Goal: Information Seeking & Learning: Learn about a topic

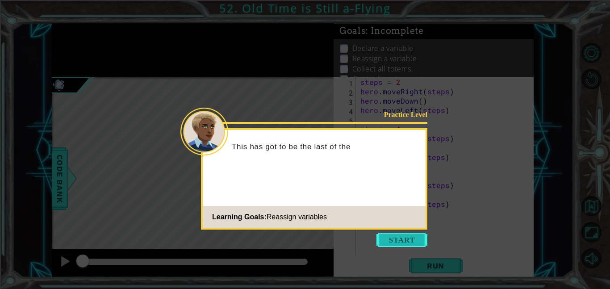
click at [393, 234] on button "Start" at bounding box center [401, 240] width 51 height 14
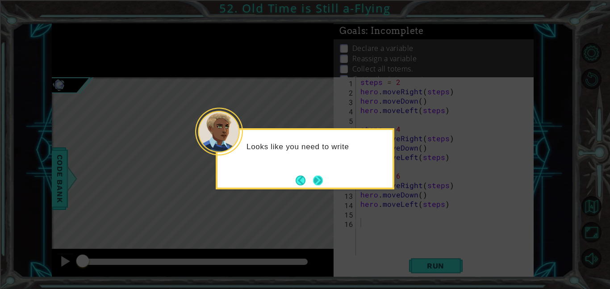
click at [311, 179] on button "Next" at bounding box center [317, 180] width 13 height 13
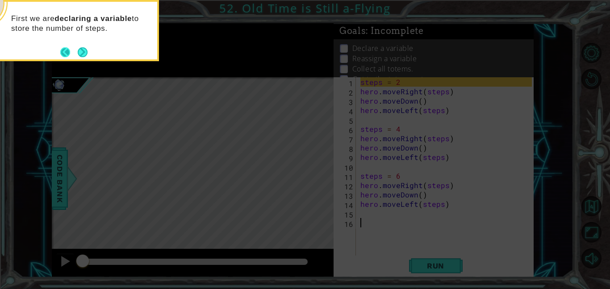
click at [75, 53] on button "Back" at bounding box center [68, 52] width 17 height 10
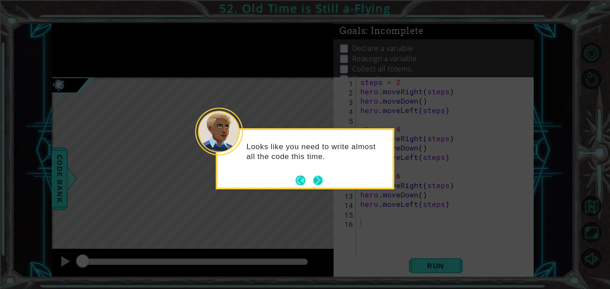
click at [320, 181] on button "Next" at bounding box center [317, 180] width 17 height 17
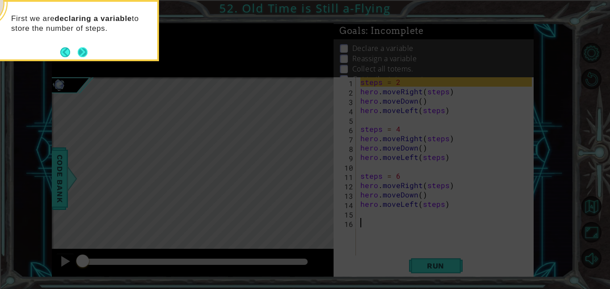
click at [84, 50] on button "Next" at bounding box center [83, 52] width 14 height 14
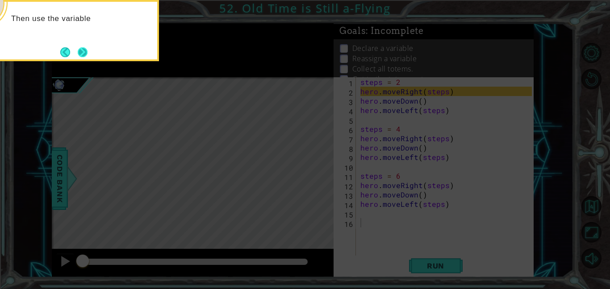
click at [82, 52] on button "Next" at bounding box center [82, 52] width 15 height 15
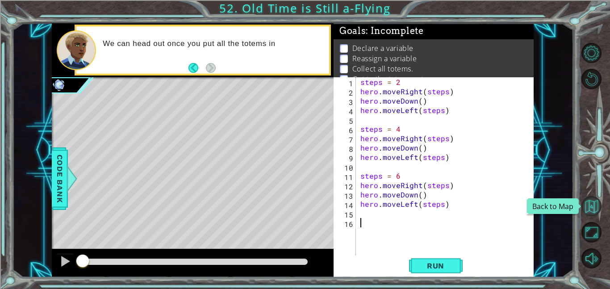
click at [599, 209] on button "Back to Map" at bounding box center [591, 206] width 20 height 20
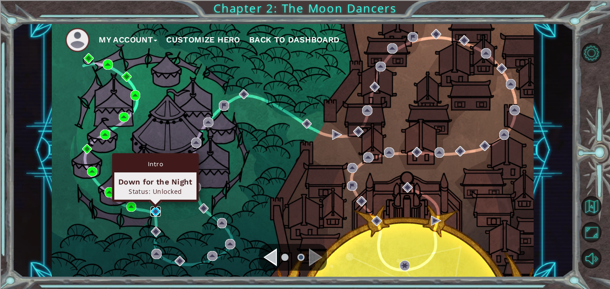
click at [157, 212] on img at bounding box center [155, 211] width 10 height 10
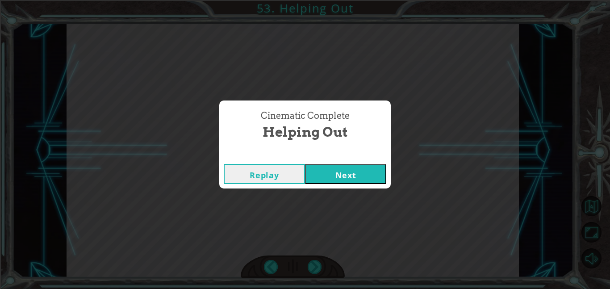
click at [339, 176] on button "Next" at bounding box center [345, 174] width 81 height 20
click at [373, 170] on button "Next" at bounding box center [345, 174] width 81 height 20
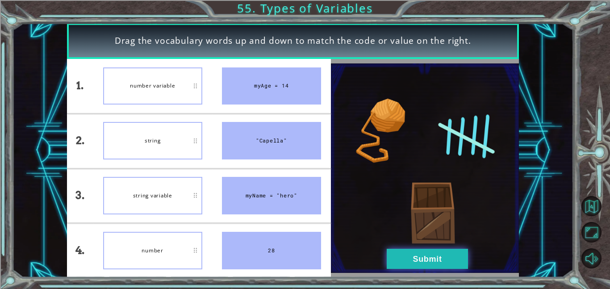
click at [440, 249] on button "Submit" at bounding box center [426, 259] width 81 height 20
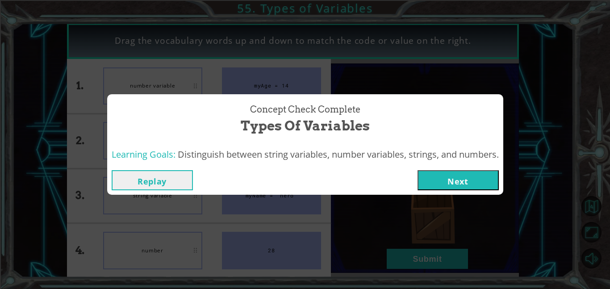
click at [473, 172] on button "Next" at bounding box center [457, 180] width 81 height 20
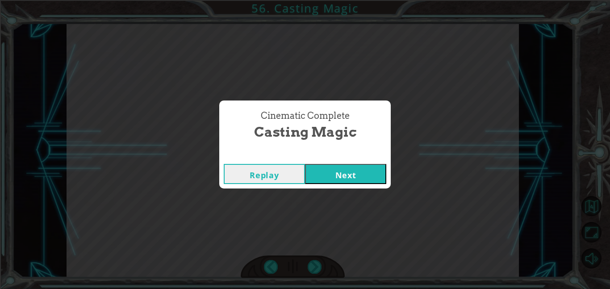
click at [377, 168] on button "Next" at bounding box center [345, 174] width 81 height 20
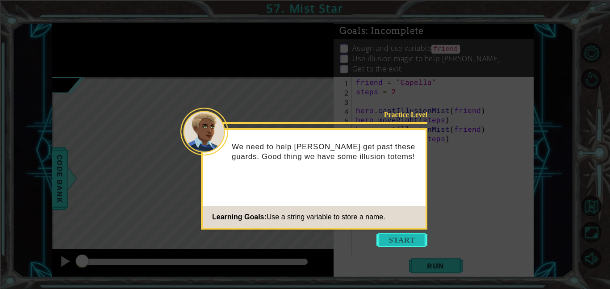
click at [405, 238] on button "Start" at bounding box center [401, 240] width 51 height 14
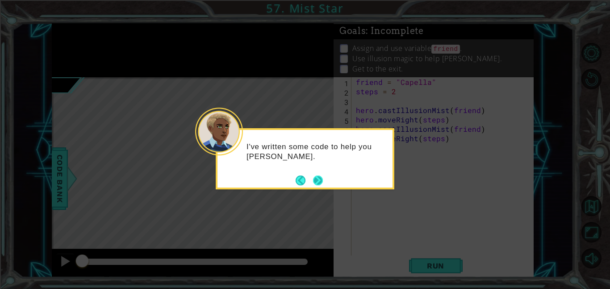
click at [312, 177] on button "Next" at bounding box center [317, 180] width 15 height 15
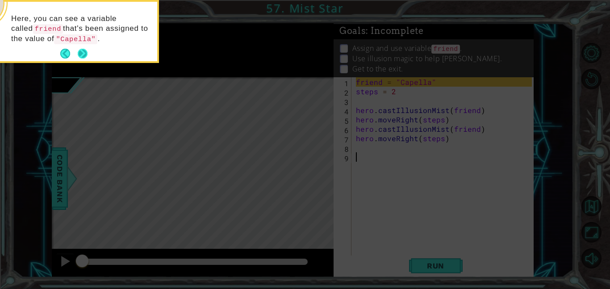
click at [82, 51] on button "Next" at bounding box center [83, 54] width 16 height 16
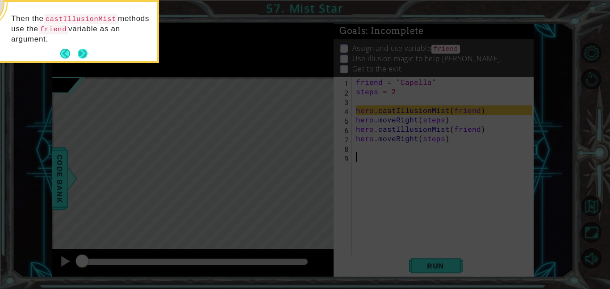
click at [85, 56] on button "Next" at bounding box center [82, 54] width 12 height 12
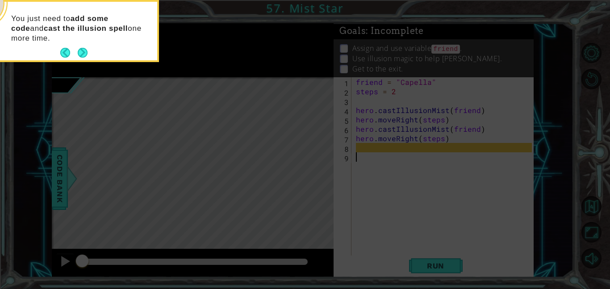
click at [85, 56] on button "Next" at bounding box center [82, 53] width 17 height 17
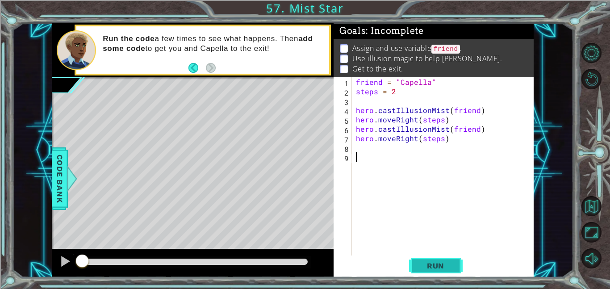
click at [429, 269] on span "Run" at bounding box center [435, 265] width 35 height 9
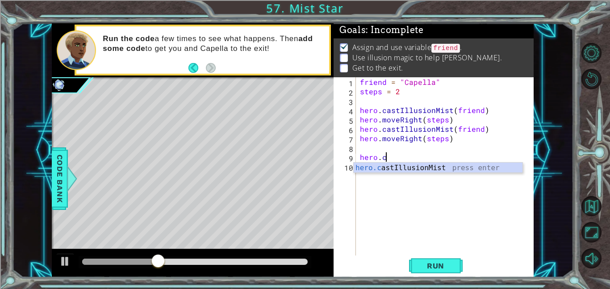
scroll to position [0, 1]
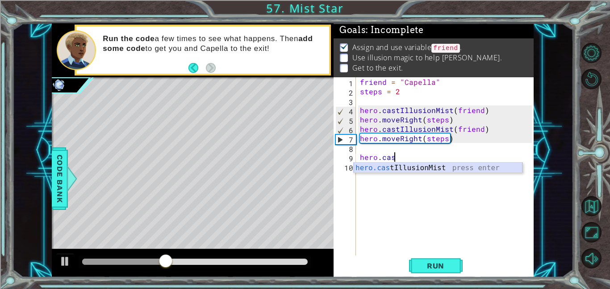
click at [485, 170] on div "hero.cas tIllusionMist press enter" at bounding box center [437, 178] width 169 height 32
type textarea "hero.castIllusionMist(friend)"
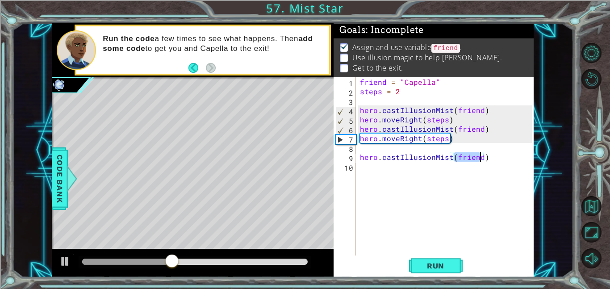
click at [473, 169] on div "friend = "Capella" steps = 2 hero . castIllusionMist ( friend ) hero . moveRigh…" at bounding box center [447, 175] width 178 height 197
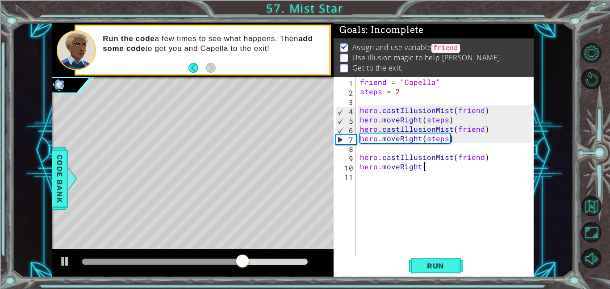
scroll to position [0, 4]
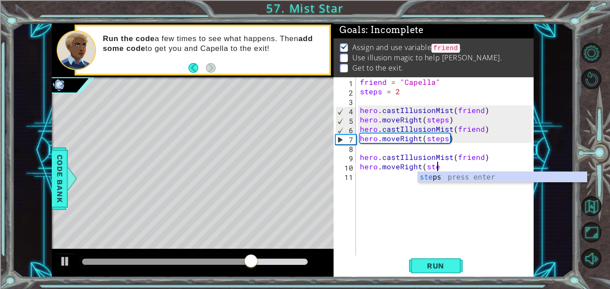
type textarea "hero.moveRight(steps"
type textarea ")"
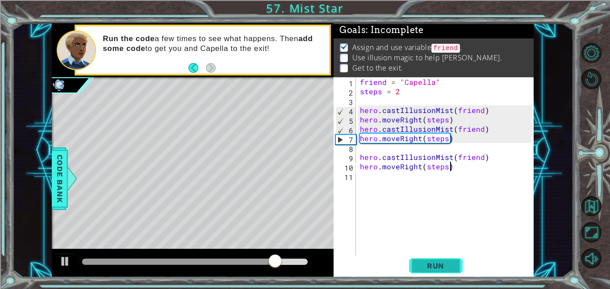
type textarea "hero.moveRight(steps)"
click at [436, 266] on span "Run" at bounding box center [435, 265] width 35 height 9
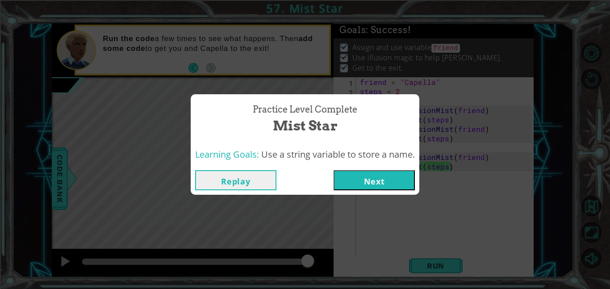
click at [359, 182] on button "Next" at bounding box center [373, 180] width 81 height 20
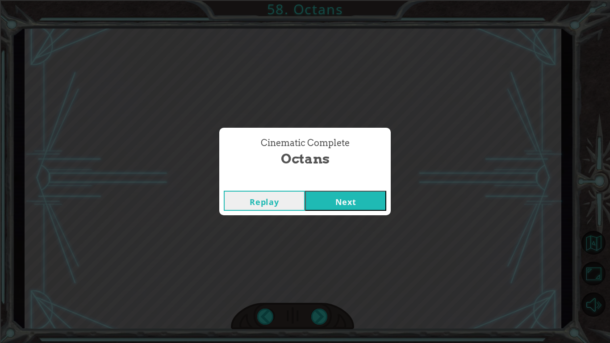
click at [344, 208] on button "Next" at bounding box center [345, 201] width 81 height 20
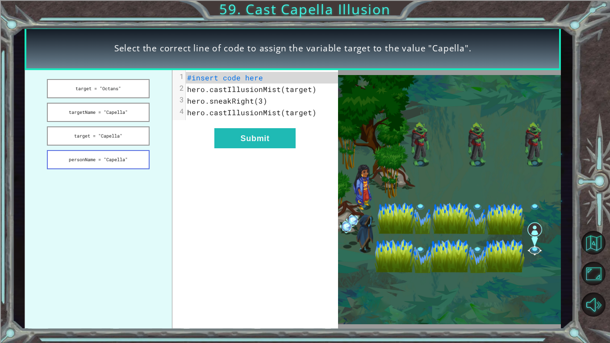
click at [124, 157] on button "personName = "Capella"" at bounding box center [98, 159] width 103 height 19
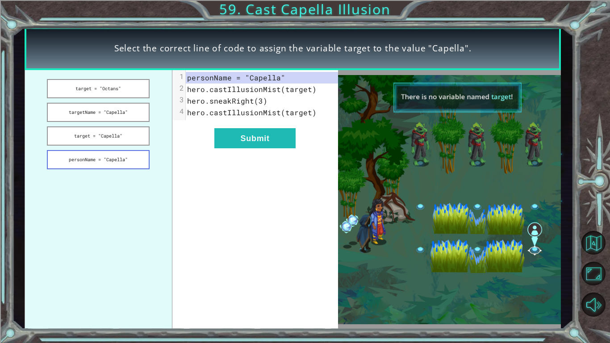
click at [129, 152] on button "personName = "Capella"" at bounding box center [98, 159] width 103 height 19
click at [131, 155] on button "personName = "Capella"" at bounding box center [98, 159] width 103 height 19
click at [133, 137] on button "target = "Capella"" at bounding box center [98, 135] width 103 height 19
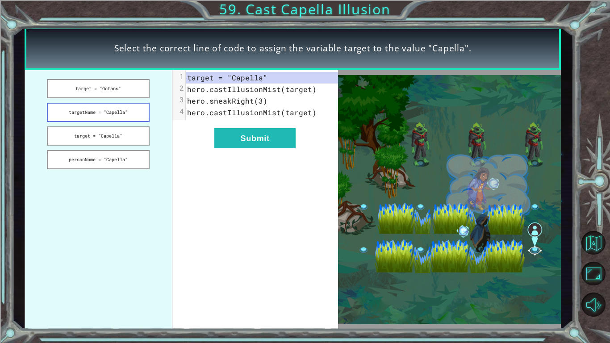
click at [126, 116] on button "targetName = "Capella"" at bounding box center [98, 112] width 103 height 19
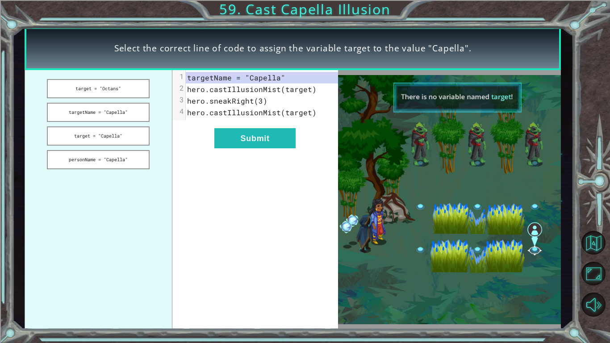
click at [127, 100] on ul "target = "Octans" targetName = "Capella" target = "Capella" personName = "Capel…" at bounding box center [99, 199] width 148 height 259
click at [122, 90] on button "target = "Octans"" at bounding box center [98, 88] width 103 height 19
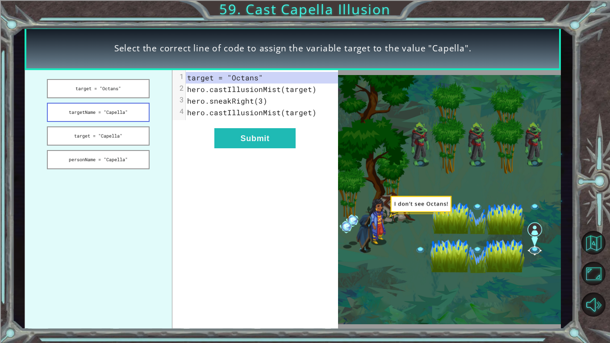
click at [125, 117] on button "targetName = "Capella"" at bounding box center [98, 112] width 103 height 19
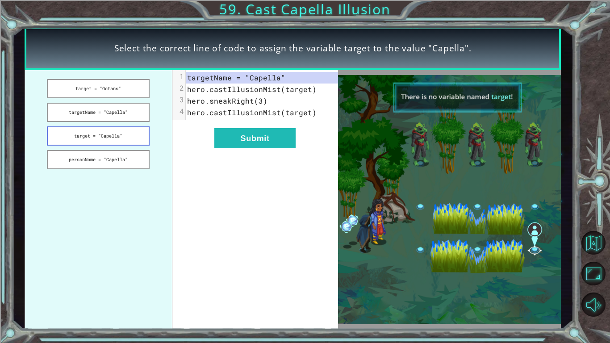
click at [123, 133] on button "target = "Capella"" at bounding box center [98, 135] width 103 height 19
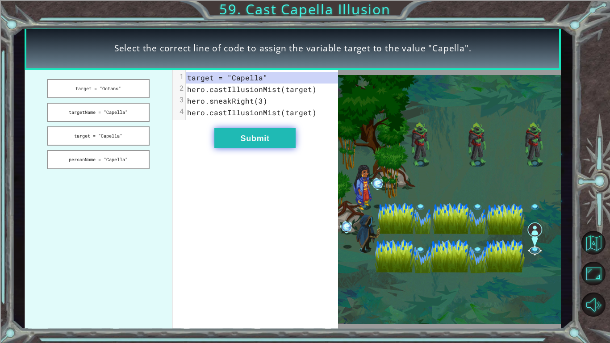
click at [229, 140] on button "Submit" at bounding box center [254, 138] width 81 height 20
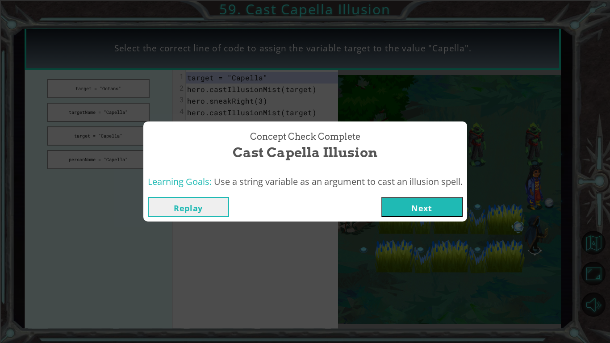
click at [404, 208] on button "Next" at bounding box center [421, 207] width 81 height 20
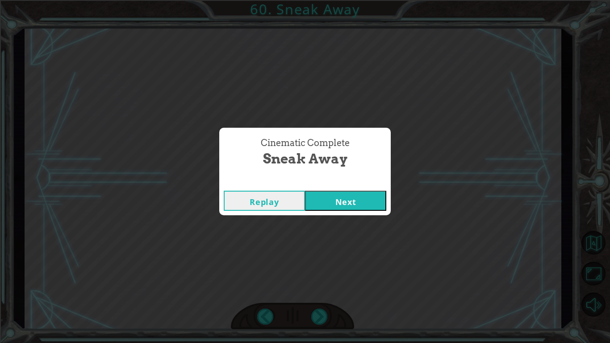
click at [382, 202] on button "Next" at bounding box center [345, 201] width 81 height 20
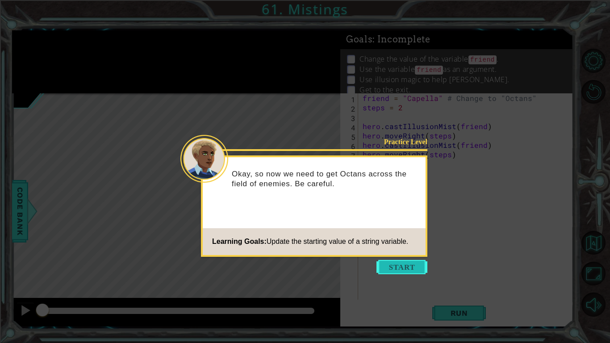
click at [399, 266] on button "Start" at bounding box center [401, 267] width 51 height 14
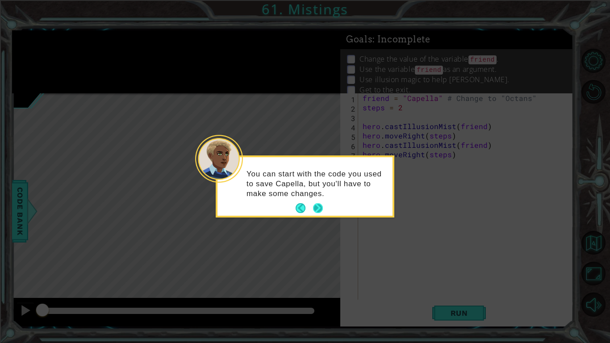
click at [320, 212] on button "Next" at bounding box center [317, 208] width 15 height 15
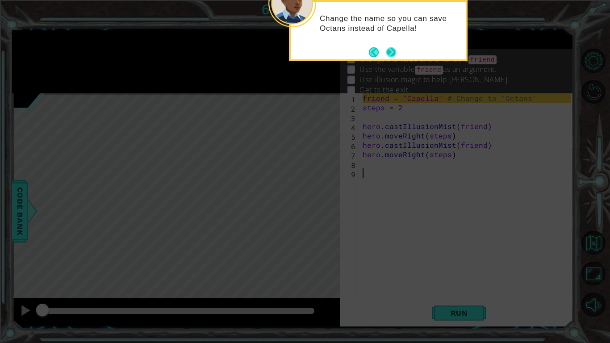
click at [390, 49] on button "Next" at bounding box center [390, 52] width 17 height 17
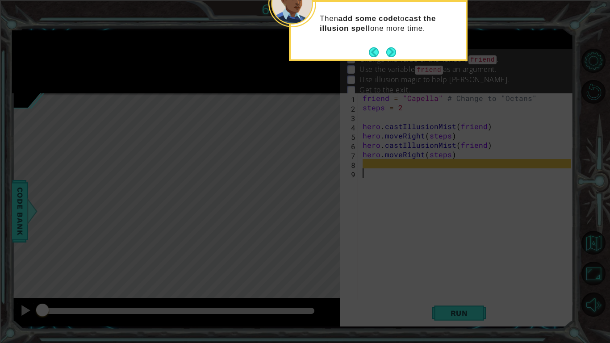
click at [390, 49] on button "Next" at bounding box center [391, 52] width 17 height 17
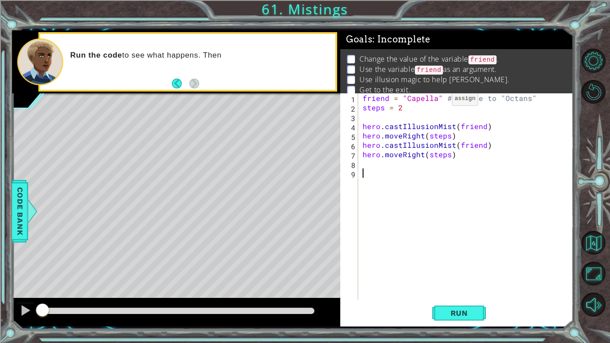
click at [436, 101] on div "friend = "Capella" # Change to "Octans" steps = 2 hero . castIllusionMist ( fri…" at bounding box center [468, 205] width 215 height 225
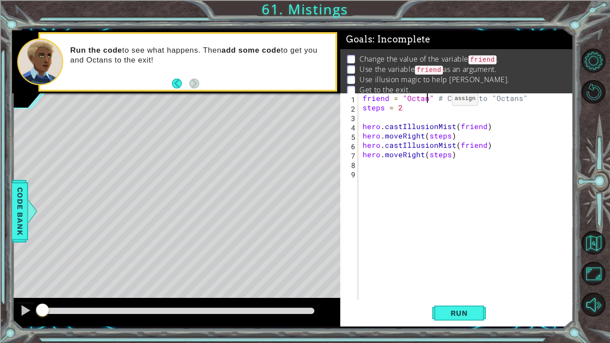
scroll to position [0, 4]
type textarea "friend = "Octans" # Change to "Octans""
click at [462, 288] on button "Run" at bounding box center [459, 312] width 54 height 23
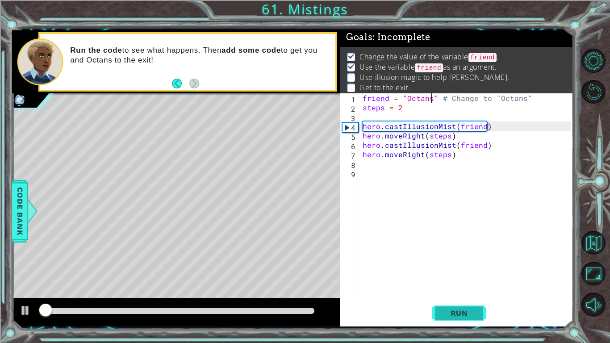
scroll to position [3, 0]
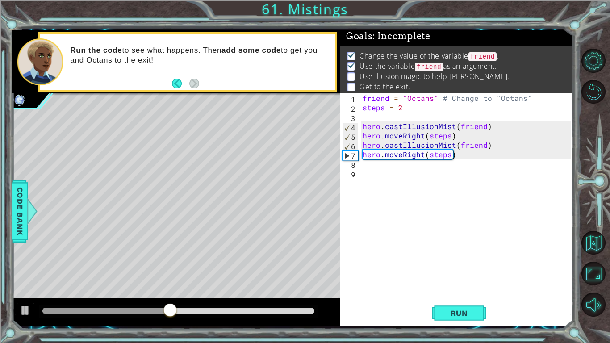
click at [428, 167] on div "friend = "Octans" # Change to "Octans" steps = 2 hero . castIllusionMist ( frie…" at bounding box center [468, 205] width 215 height 225
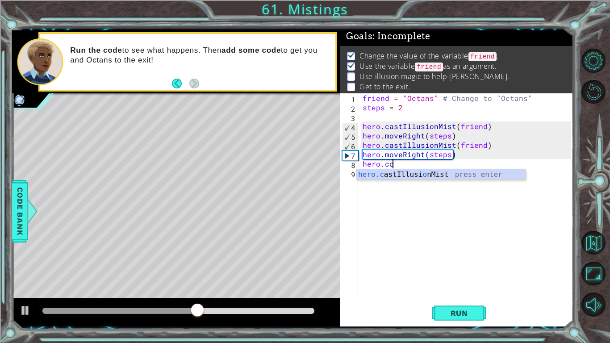
scroll to position [0, 1]
click at [442, 176] on div "hero.cas tIllusionMist press enter" at bounding box center [440, 185] width 169 height 32
type textarea "hero.castIllusionMist(friend)"
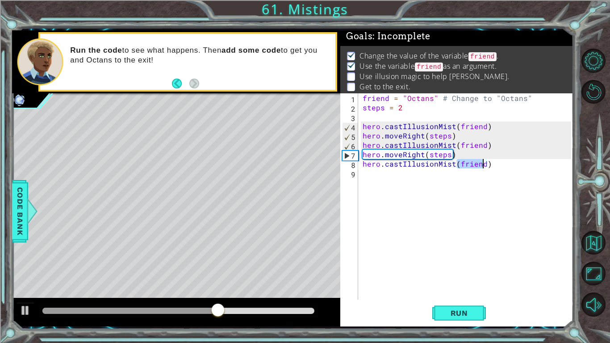
click at [442, 177] on div "friend = "Octans" # Change to "Octans" steps = 2 hero . castIllusionMist ( frie…" at bounding box center [468, 205] width 215 height 225
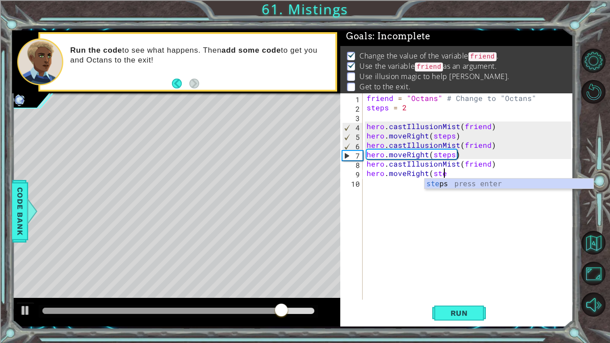
scroll to position [0, 5]
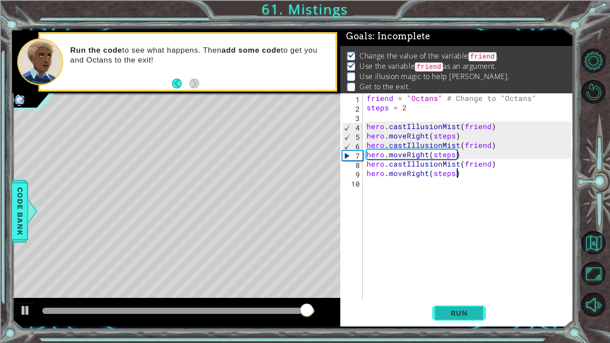
type textarea "hero.moveRight(steps)"
click at [478, 288] on button "Run" at bounding box center [459, 312] width 54 height 23
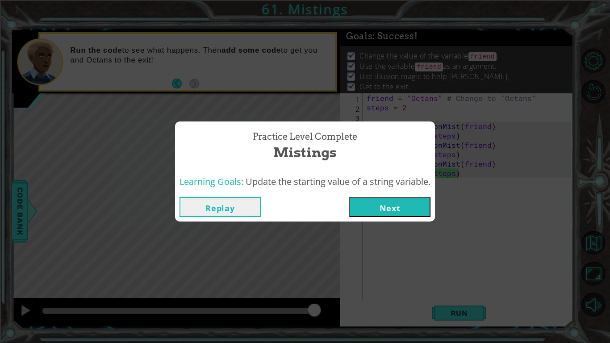
click at [411, 211] on button "Next" at bounding box center [389, 207] width 81 height 20
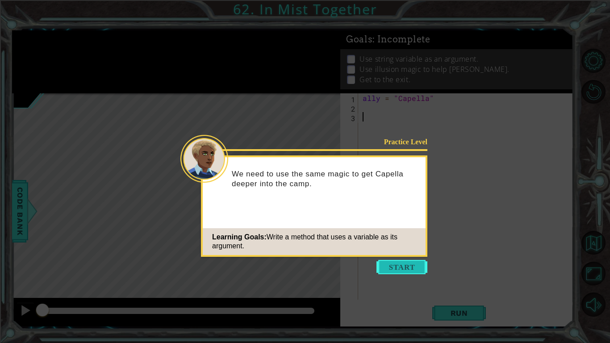
click at [409, 273] on button "Start" at bounding box center [401, 267] width 51 height 14
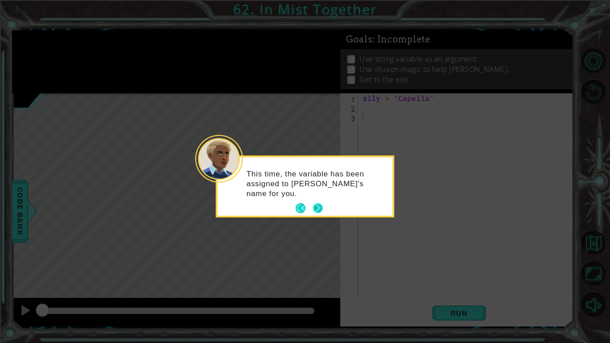
click at [320, 210] on button "Next" at bounding box center [318, 208] width 14 height 14
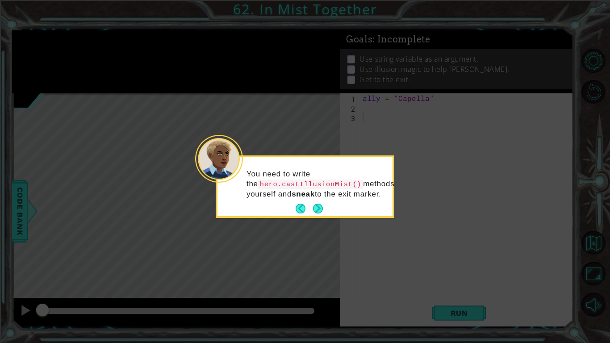
click at [320, 210] on button "Next" at bounding box center [318, 208] width 16 height 16
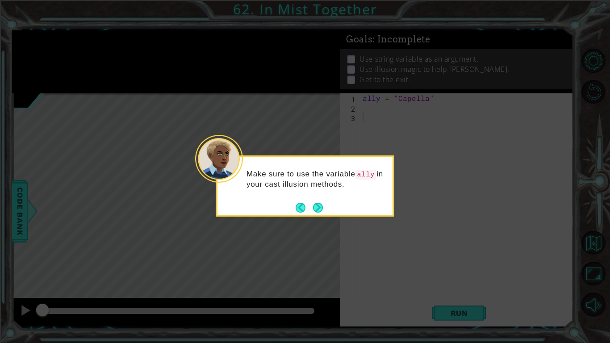
click at [320, 210] on button "Next" at bounding box center [318, 207] width 17 height 17
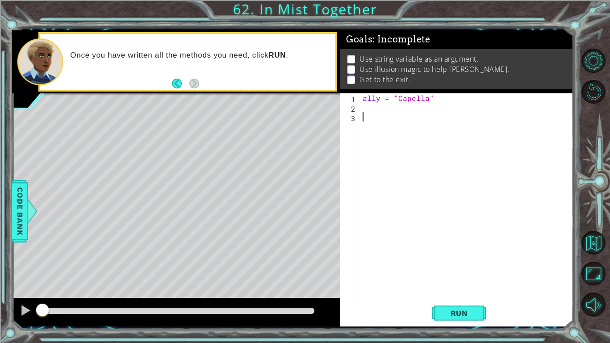
click at [367, 110] on div "ally = "Capella"" at bounding box center [468, 205] width 215 height 225
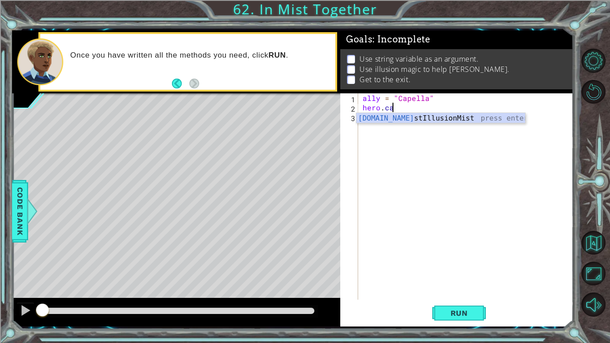
scroll to position [0, 1]
click at [412, 119] on div "[DOMAIN_NAME] stIllusionMist press enter" at bounding box center [440, 129] width 169 height 32
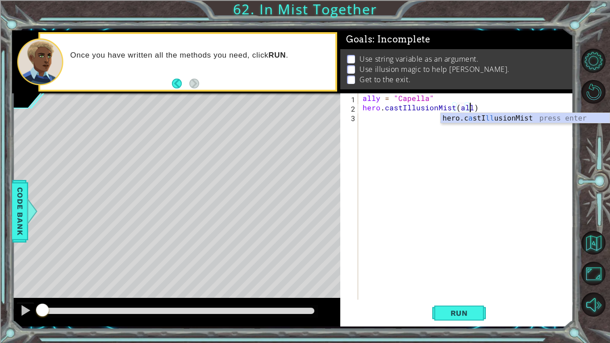
type textarea "hero.castIllusionMist(ally)"
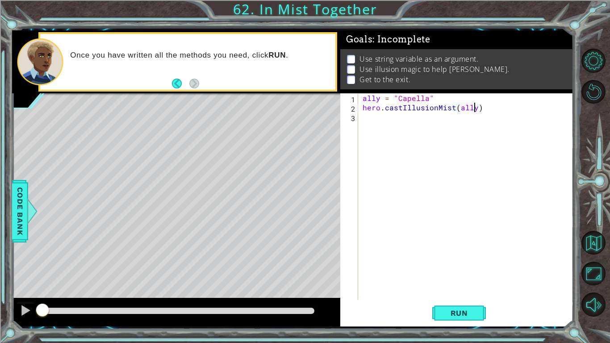
scroll to position [0, 7]
click at [416, 124] on div "ally = "Capella" hero . castIllusionMist ( ally )" at bounding box center [468, 205] width 215 height 225
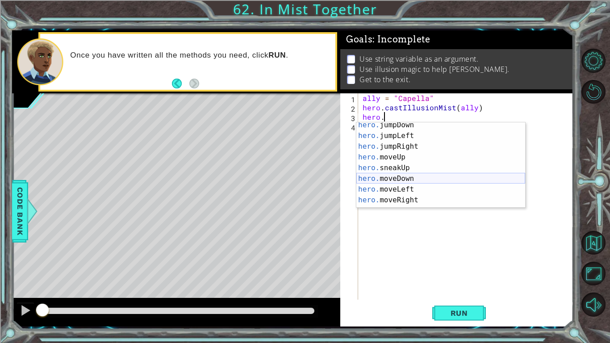
scroll to position [27, 0]
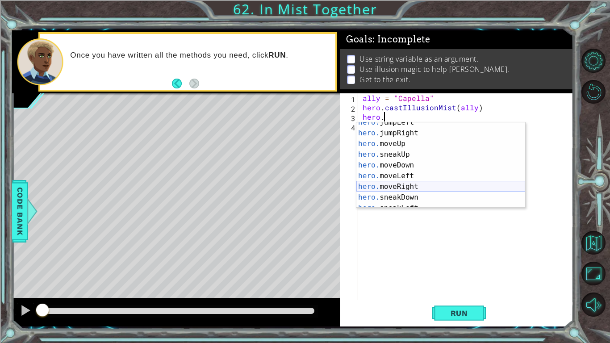
click at [416, 183] on div "hero. jumpLeft press enter hero. jumpRight press enter hero. moveUp press enter…" at bounding box center [440, 170] width 169 height 107
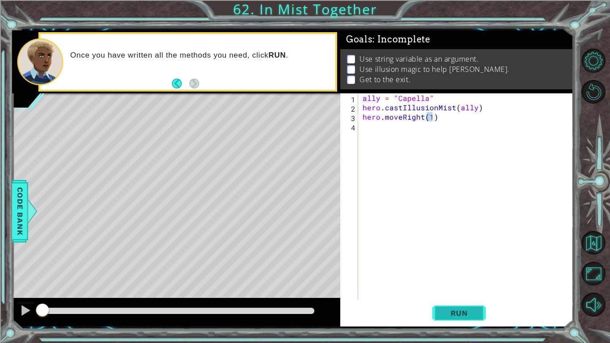
click at [458, 288] on span "Run" at bounding box center [458, 312] width 35 height 9
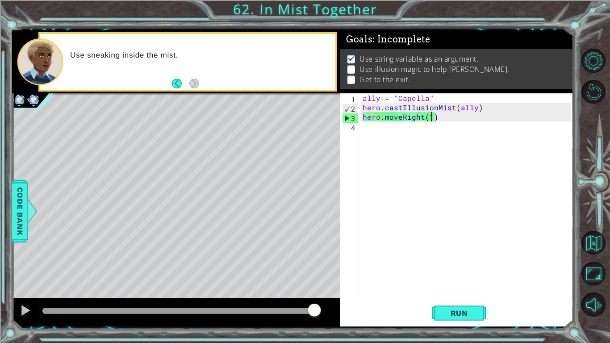
click at [402, 116] on div "ally = "Capella" hero . castIllusionMist ( ally ) hero . moveRight ( 1 )" at bounding box center [468, 205] width 215 height 225
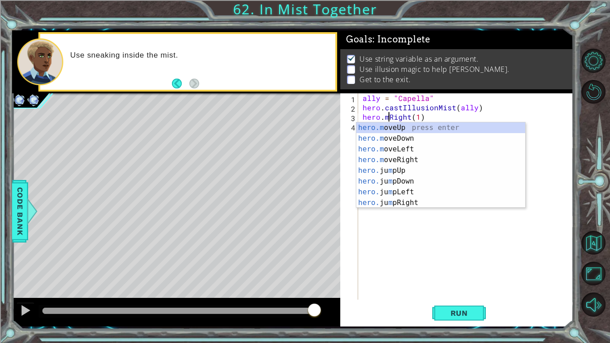
scroll to position [0, 0]
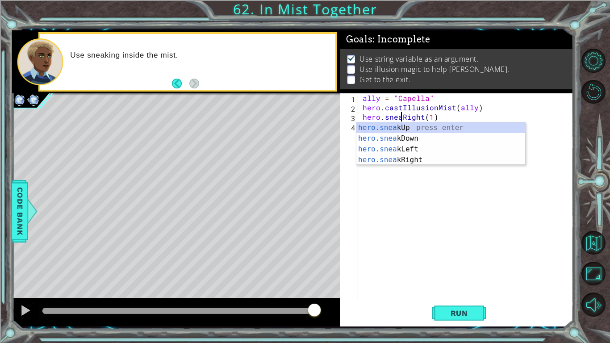
type textarea "hero.sneakRight(1)"
click at [416, 179] on div "ally = "Capella" hero . castIllusionMist ( ally ) hero . sneakRight ( 1 )" at bounding box center [468, 205] width 215 height 225
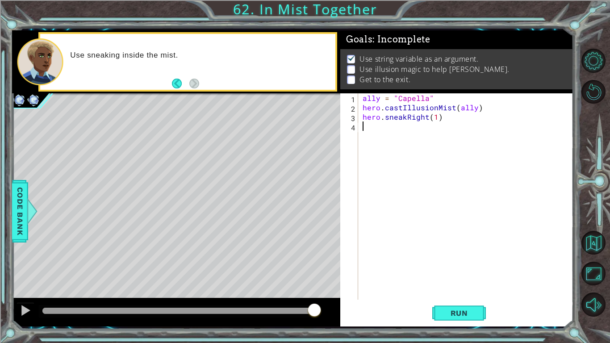
scroll to position [0, 0]
click at [452, 288] on button "Run" at bounding box center [459, 312] width 54 height 23
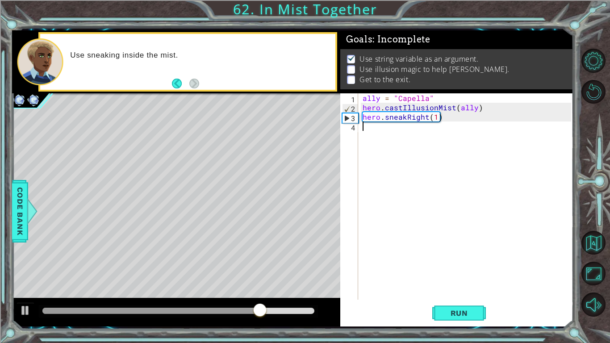
click at [434, 119] on div "ally = "Capella" hero . castIllusionMist ( ally ) hero . sneakRight ( 1 )" at bounding box center [468, 205] width 215 height 225
type textarea "hero.sneakRight(2)"
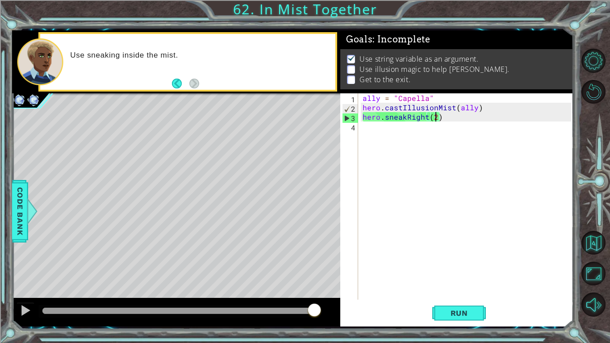
click at [416, 127] on div "ally = "Capella" hero . castIllusionMist ( ally ) hero . sneakRight ( 2 )" at bounding box center [468, 205] width 215 height 225
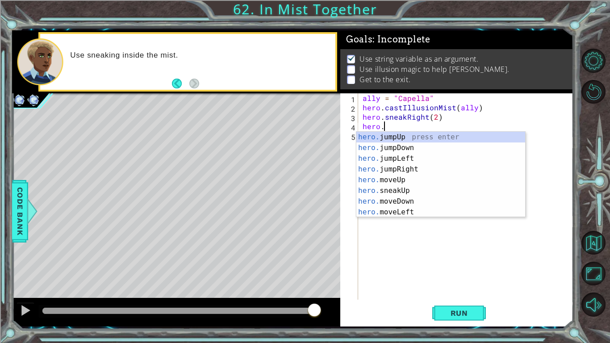
scroll to position [0, 1]
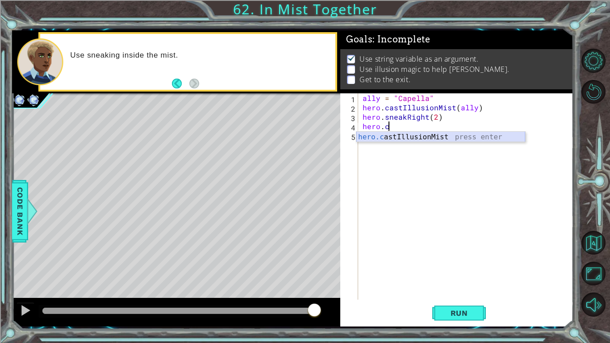
click at [437, 137] on div "hero.c astIllusionMist press enter" at bounding box center [440, 148] width 169 height 32
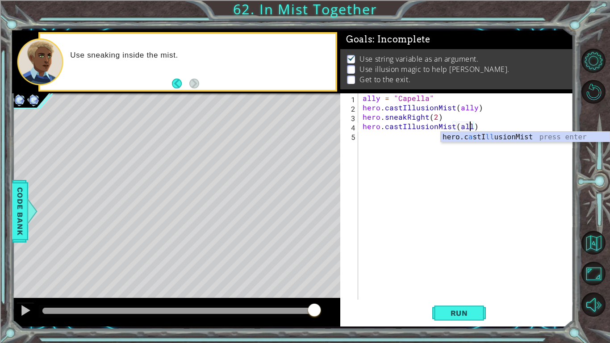
type textarea "hero.castIllusionMist(ally)"
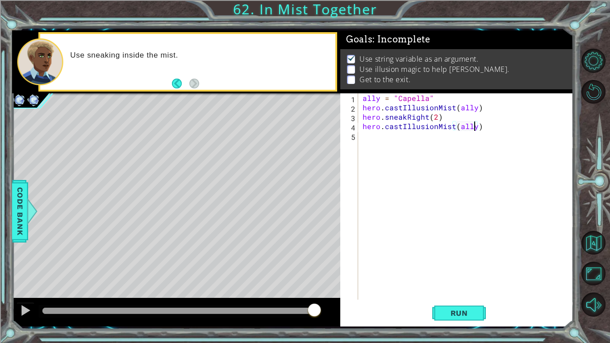
click at [432, 144] on div "ally = "Capella" hero . castIllusionMist ( ally ) hero . sneakRight ( 2 ) hero …" at bounding box center [468, 205] width 215 height 225
click at [436, 117] on div "ally = "Capella" hero . castIllusionMist ( ally ) hero . sneakRight ( 2 ) hero …" at bounding box center [468, 205] width 215 height 225
click at [431, 99] on div "ally = "Capella" hero . castIllusionMist ( ally ) hero . sneakRight ( steps ) h…" at bounding box center [468, 205] width 215 height 225
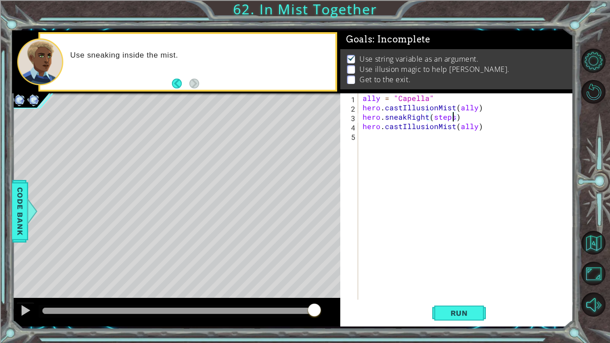
scroll to position [0, 4]
type textarea "ally = "Capella"\"
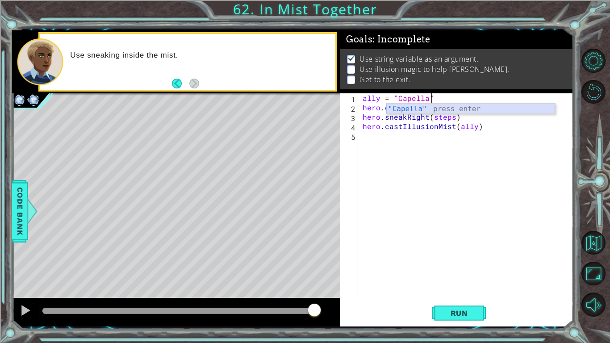
click at [416, 111] on div ""Capella" press enter" at bounding box center [470, 120] width 169 height 32
type textarea "ally = "Capella""
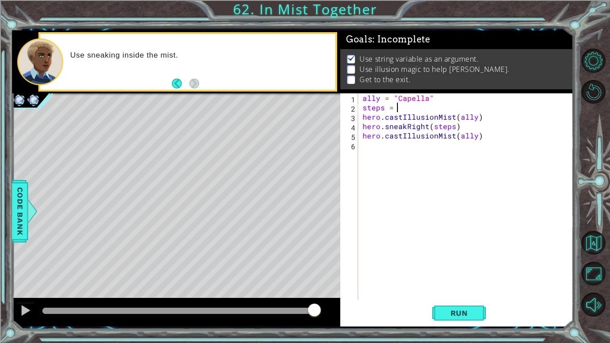
scroll to position [0, 2]
click at [483, 140] on div "ally = "Capella" steps = 2 hero . castIllusionMist ( ally ) hero . sneakRight (…" at bounding box center [468, 205] width 215 height 225
type textarea "hero.castIllusionMist(ally)"
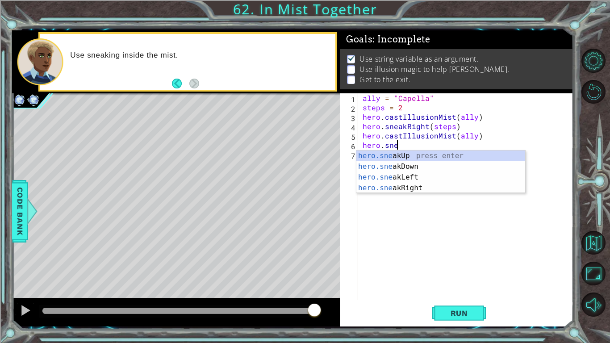
scroll to position [0, 2]
click at [449, 190] on div "hero.sneak Up press enter hero.sneak Down press enter hero.sneak Left press ent…" at bounding box center [440, 182] width 169 height 64
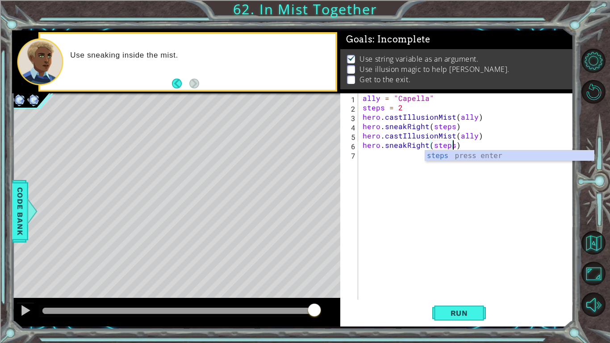
scroll to position [0, 5]
type textarea "hero.sneakRight(steps)"
click at [446, 288] on button "Run" at bounding box center [459, 312] width 54 height 23
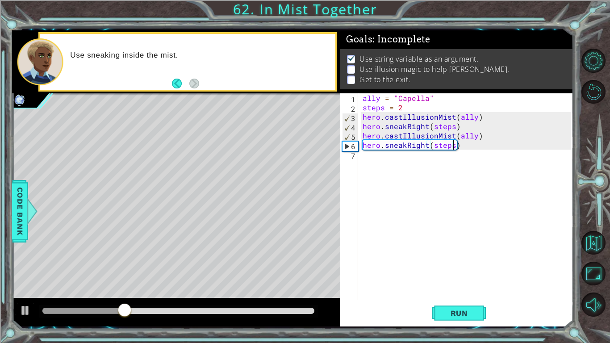
click at [411, 166] on div "ally = "Capella" steps = 2 hero . castIllusionMist ( ally ) hero . sneakRight (…" at bounding box center [468, 205] width 215 height 225
click at [476, 133] on div "ally = "Capella" steps = 2 hero . castIllusionMist ( ally ) hero . sneakRight (…" at bounding box center [468, 205] width 215 height 225
drag, startPoint x: 477, startPoint y: 136, endPoint x: 363, endPoint y: 148, distance: 114.9
click at [363, 148] on div "ally = "Capella" steps = 2 hero . castIllusionMist ( ally ) hero . sneakRight (…" at bounding box center [468, 205] width 215 height 225
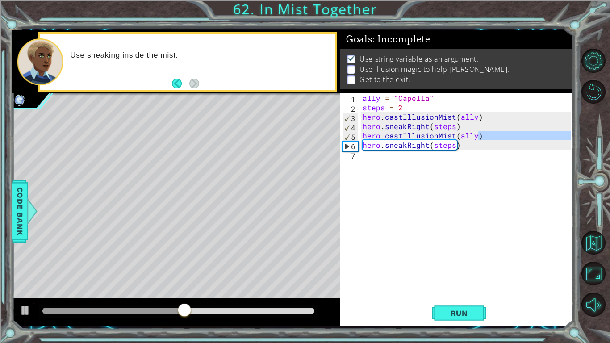
type textarea "hero.castIllusionMist(ally) hero.sneakRight(steps)"
click at [469, 160] on div "ally = "Capella" steps = 2 hero . castIllusionMist ( ally ) hero . sneakRight (…" at bounding box center [468, 205] width 215 height 225
click at [480, 120] on div "ally = "Capella" steps = 2 hero . castIllusionMist ( ally ) hero . sneakRight (…" at bounding box center [468, 205] width 215 height 225
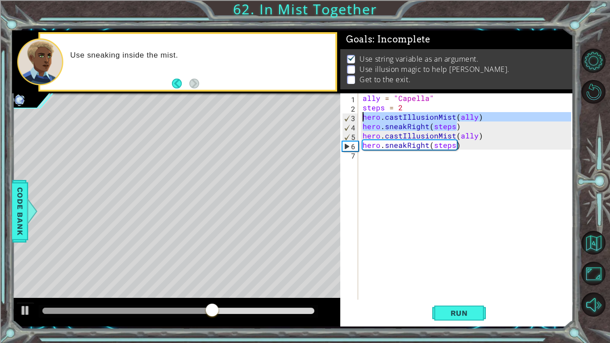
drag, startPoint x: 465, startPoint y: 127, endPoint x: 364, endPoint y: 116, distance: 102.3
click at [364, 116] on div "ally = "Capella" steps = 2 hero . castIllusionMist ( ally ) hero . sneakRight (…" at bounding box center [468, 205] width 215 height 225
click at [364, 116] on div "ally = "Capella" steps = 2 hero . castIllusionMist ( ally ) hero . sneakRight (…" at bounding box center [466, 196] width 210 height 206
type textarea "hero.castIllusionMist(ally)"
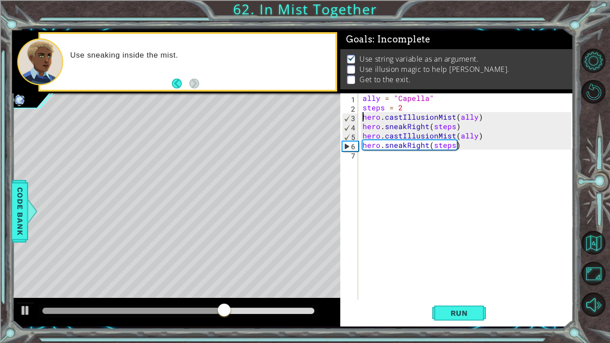
click at [377, 159] on div "ally = "Capella" steps = 2 hero . castIllusionMist ( ally ) hero . sneakRight (…" at bounding box center [468, 205] width 215 height 225
paste textarea "hero.sneakRight(steps)"
type textarea "hero.sneakRight(steps)"
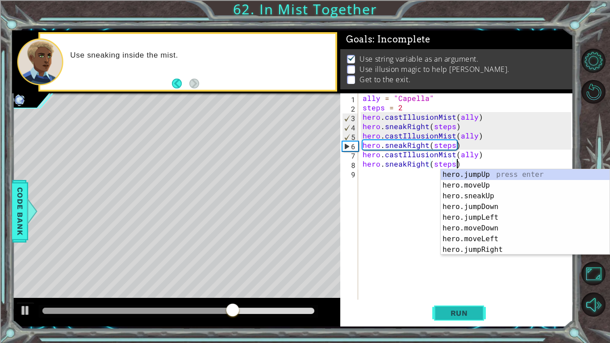
click at [474, 288] on span "Run" at bounding box center [458, 312] width 35 height 9
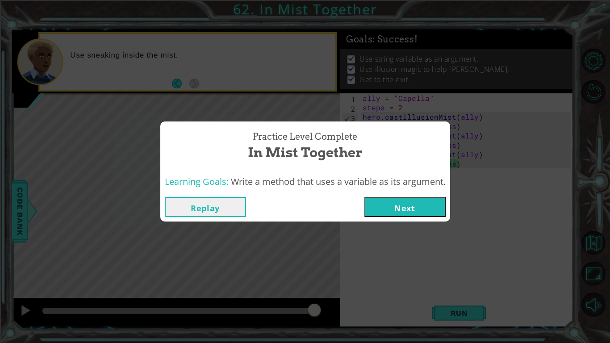
click at [400, 212] on button "Next" at bounding box center [404, 207] width 81 height 20
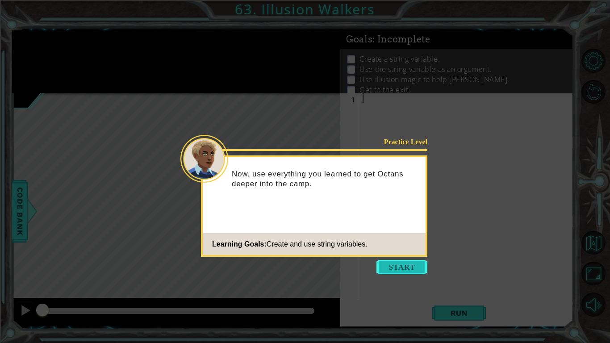
click at [398, 262] on button "Start" at bounding box center [401, 267] width 51 height 14
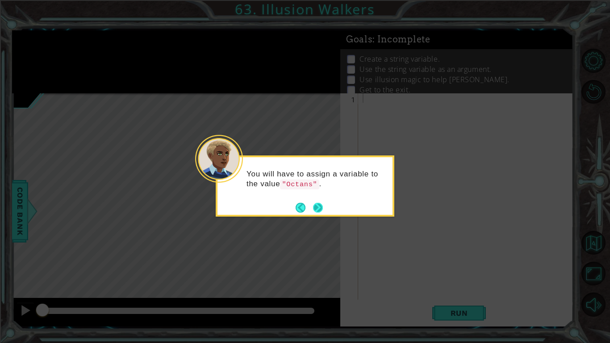
click at [320, 208] on button "Next" at bounding box center [317, 207] width 17 height 17
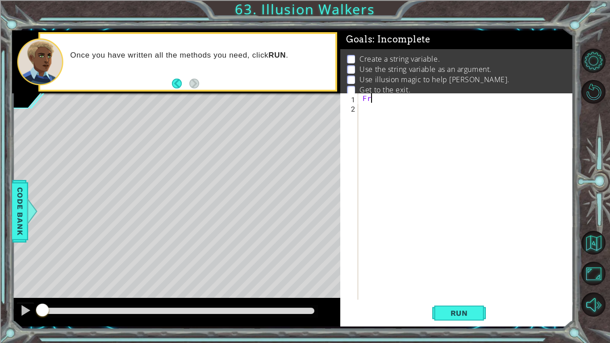
type textarea "F"
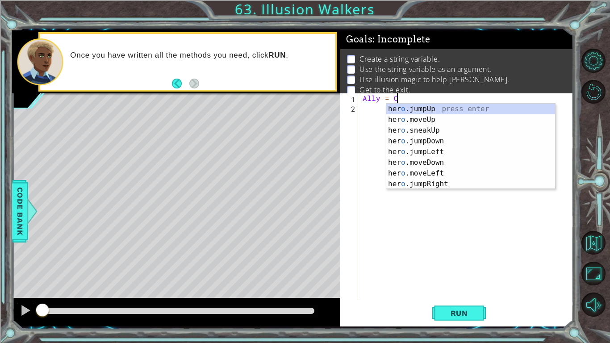
scroll to position [0, 1]
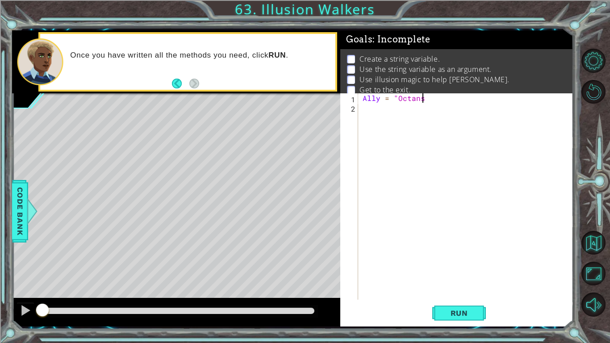
type textarea "Ally = "Octans""
type textarea "Steps = 2"
click at [407, 120] on div "Ally = "Octans" Steps = 2" at bounding box center [468, 205] width 215 height 225
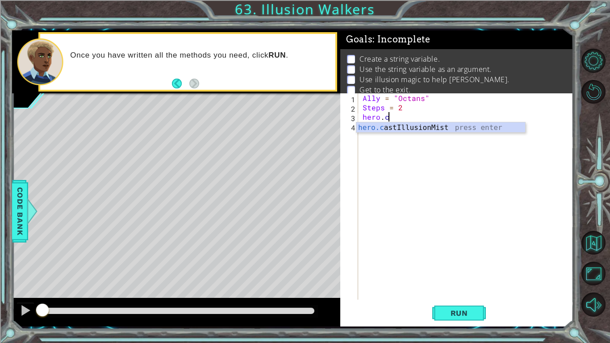
scroll to position [0, 1]
click at [414, 129] on div "[DOMAIN_NAME] stIllusionMist press enter" at bounding box center [440, 138] width 169 height 32
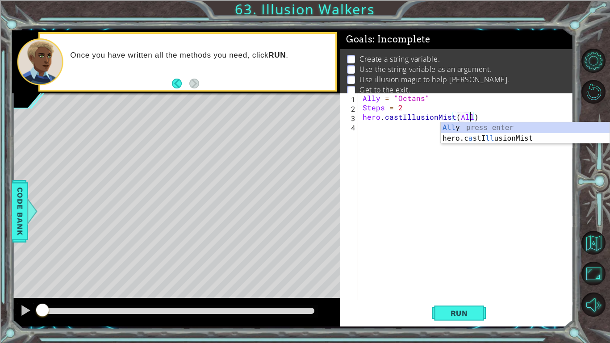
type textarea "hero.castIllusionMist(Ally)"
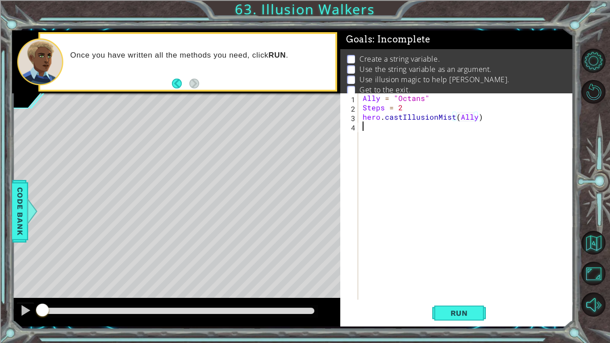
click at [411, 133] on div "Ally = "Octans" Steps = 2 hero . castIllusionMist ( Ally )" at bounding box center [468, 205] width 215 height 225
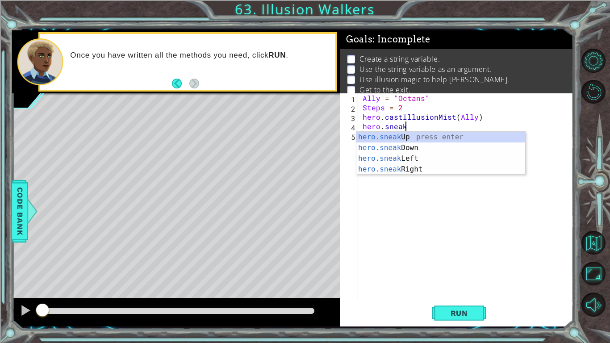
scroll to position [0, 2]
click at [420, 135] on div "hero.sneak Up press enter hero.sneak Down press enter hero.sneak Left press ent…" at bounding box center [440, 164] width 169 height 64
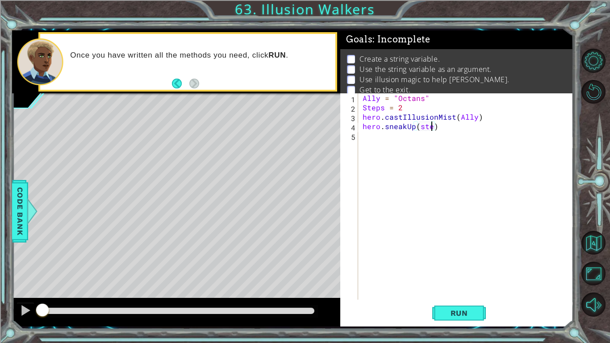
scroll to position [0, 4]
click at [365, 109] on div "Ally = "Octans" Steps = 2 hero . castIllusionMist ( Ally ) hero . sneakUp ( ste…" at bounding box center [468, 205] width 215 height 225
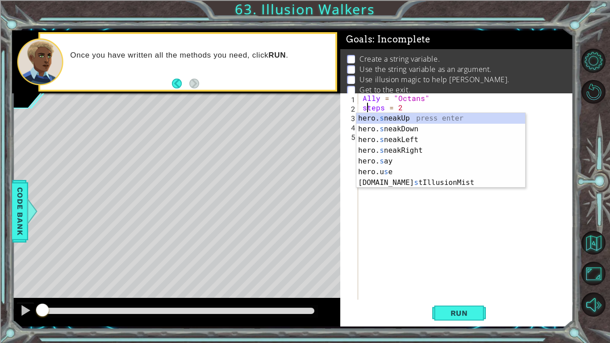
click at [365, 97] on div "Ally = "Octans" steps = 2 hero . castIllusionMist ( Ally ) hero . sneakUp ( ste…" at bounding box center [468, 205] width 215 height 225
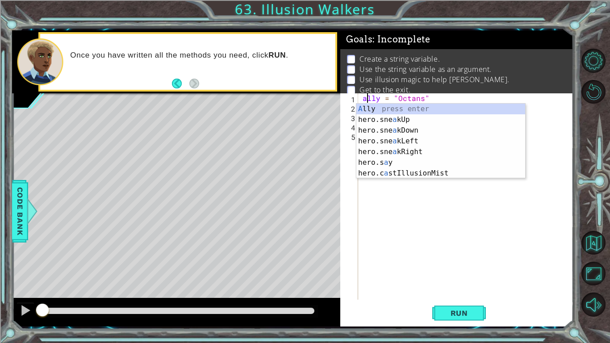
click at [457, 98] on div "ally = "Octans" steps = 2 hero . castIllusionMist ( Ally ) hero . sneakUp ( ste…" at bounding box center [468, 205] width 215 height 225
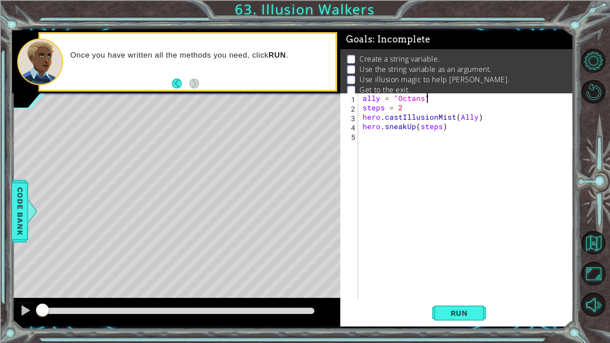
click at [461, 118] on div "ally = "Octans" steps = 2 hero . castIllusionMist ( Ally ) hero . sneakUp ( ste…" at bounding box center [468, 205] width 215 height 225
type textarea "hero.castIllusionMist(ally)"
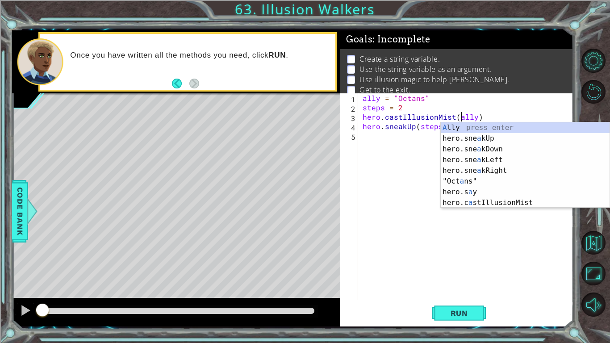
click at [412, 166] on div "ally = "Octans" steps = 2 hero . castIllusionMist ( ally ) hero . sneakUp ( ste…" at bounding box center [468, 205] width 215 height 225
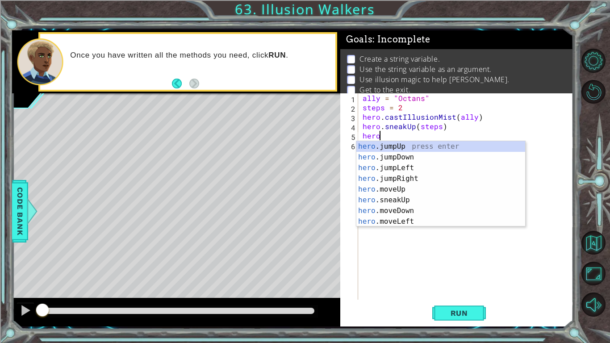
scroll to position [0, 1]
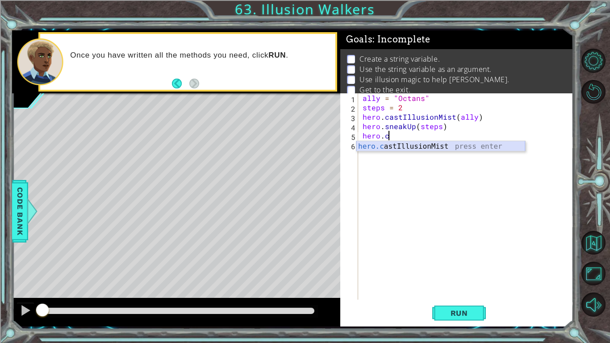
click at [439, 147] on div "hero.c astIllusionMist press enter" at bounding box center [440, 157] width 169 height 32
type textarea "hero.castIllusionMist(friend)"
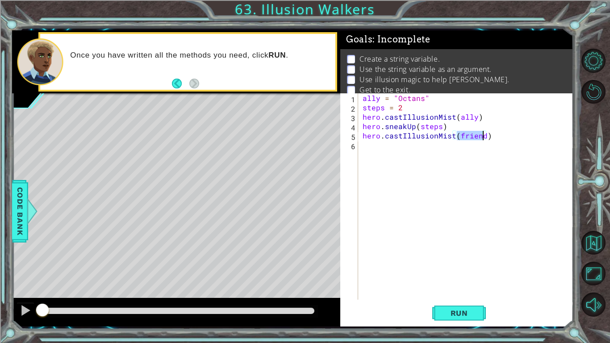
click at [439, 147] on div "ally = "Octans" steps = 2 hero . castIllusionMist ( ally ) hero . sneakUp ( ste…" at bounding box center [468, 205] width 215 height 225
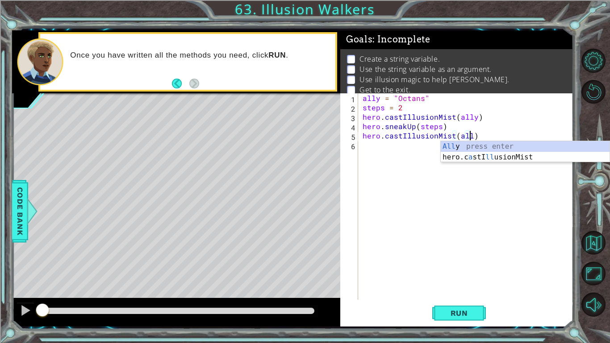
type textarea "hero.castIllusionMist(ally)"
click at [408, 149] on div "ally = "Octans" steps = 2 hero . castIllusionMist ( ally ) hero . sneakUp ( ste…" at bounding box center [468, 205] width 215 height 225
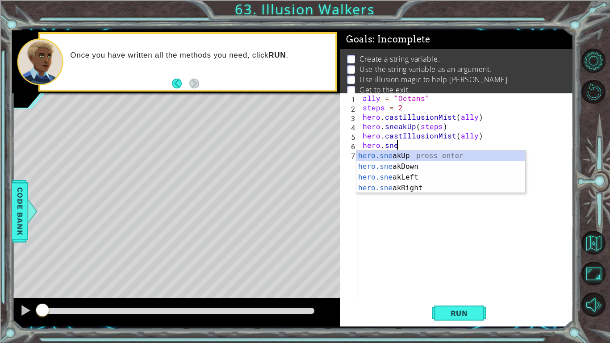
scroll to position [0, 2]
click at [420, 151] on div "hero.sneak Up press enter hero.sneak Down press enter hero.sneak Left press ent…" at bounding box center [440, 182] width 169 height 64
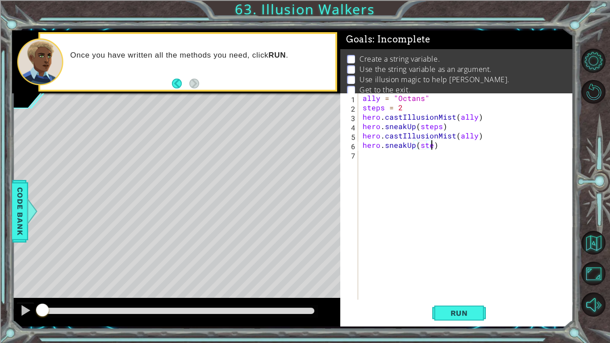
type textarea "hero.sneakUp(steps)"
click at [415, 157] on div "ally = "Octans" steps = 2 hero . castIllusionMist ( ally ) hero . sneakUp ( ste…" at bounding box center [468, 205] width 215 height 225
click at [465, 288] on button "Run" at bounding box center [459, 312] width 54 height 23
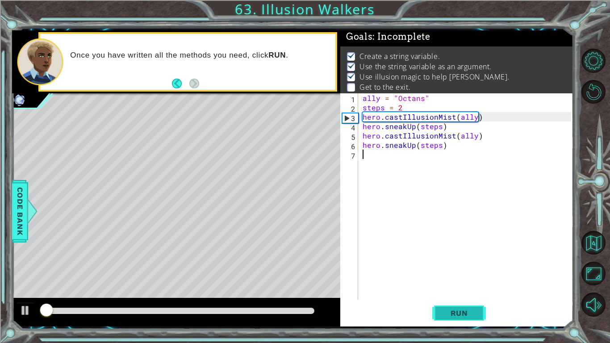
scroll to position [3, 0]
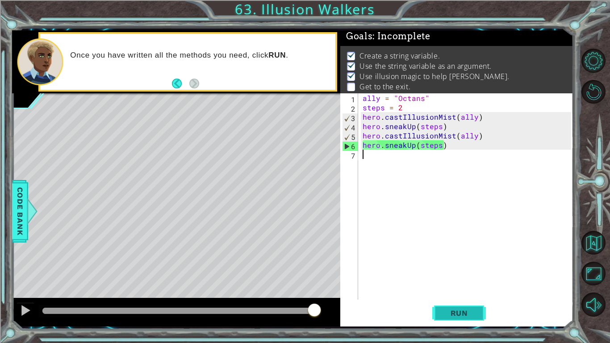
click at [465, 288] on button "Run" at bounding box center [459, 312] width 54 height 23
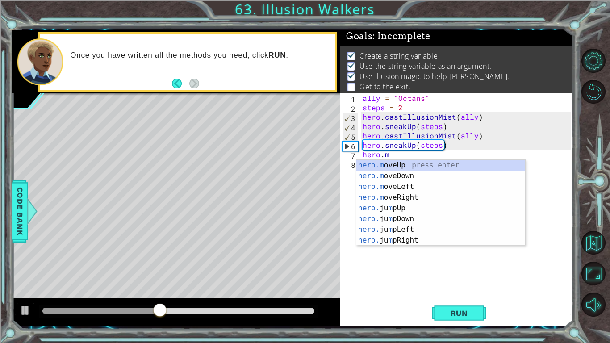
scroll to position [0, 1]
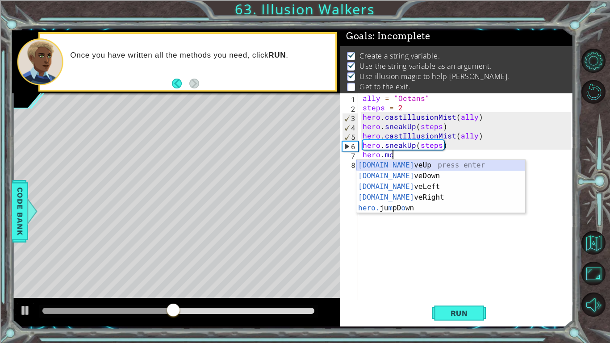
click at [436, 164] on div "[DOMAIN_NAME] veUp press enter [DOMAIN_NAME] veDown press enter [DOMAIN_NAME] v…" at bounding box center [440, 197] width 169 height 75
type textarea "hero.moveUp(1)"
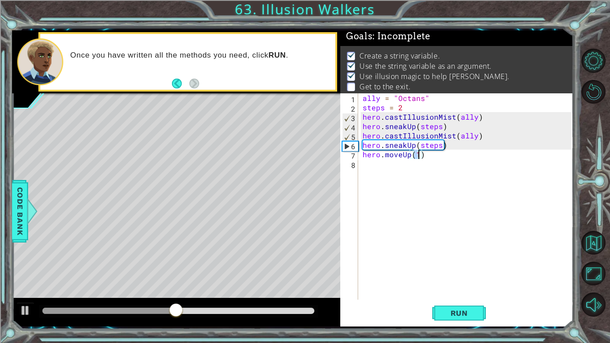
click at [421, 167] on div "ally = "Octans" steps = 2 hero . castIllusionMist ( ally ) hero . sneakUp ( ste…" at bounding box center [468, 205] width 215 height 225
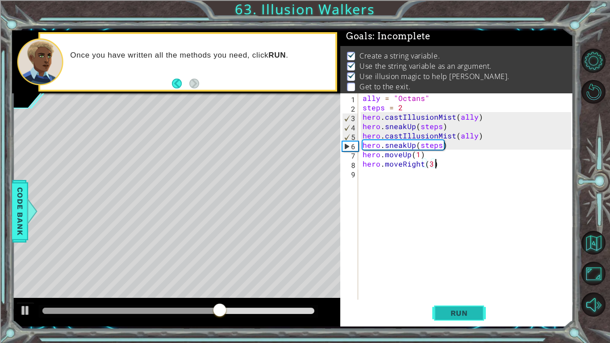
type textarea "hero.moveRight(3)"
click at [454, 288] on button "Run" at bounding box center [459, 312] width 54 height 23
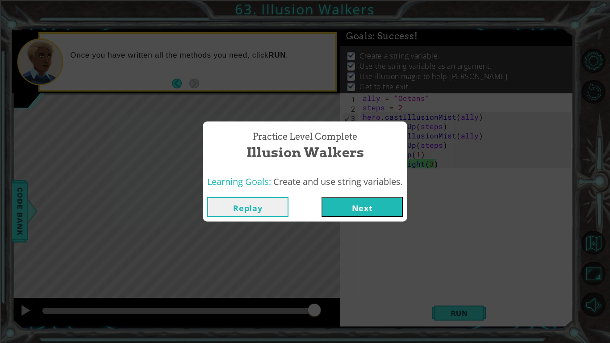
click at [377, 211] on button "Next" at bounding box center [361, 207] width 81 height 20
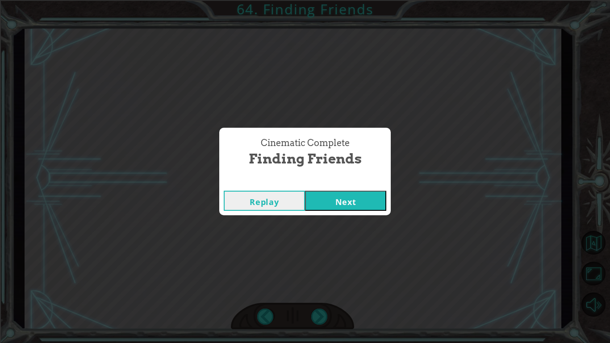
click at [329, 198] on button "Next" at bounding box center [345, 201] width 81 height 20
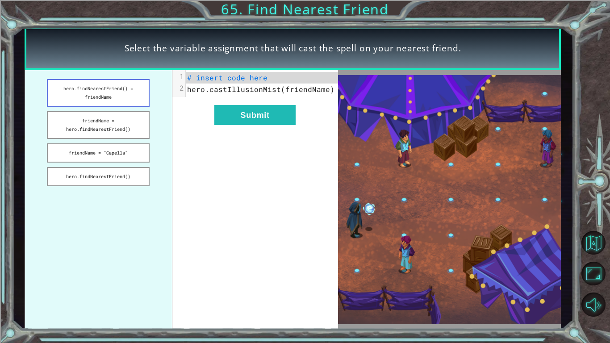
click at [113, 96] on button "hero.findNearestFriend() = friendName" at bounding box center [98, 93] width 103 height 28
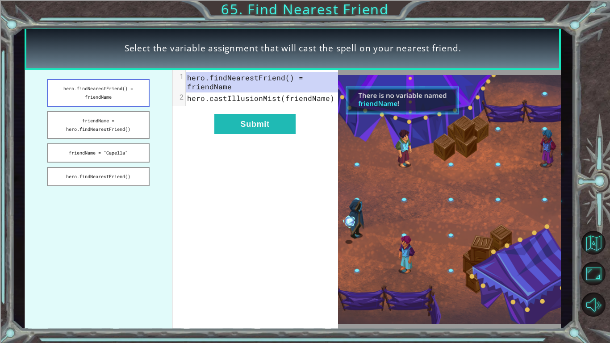
click at [127, 95] on button "hero.findNearestFriend() = friendName" at bounding box center [98, 93] width 103 height 28
click at [131, 174] on button "hero.findNearestFriend()" at bounding box center [98, 176] width 103 height 19
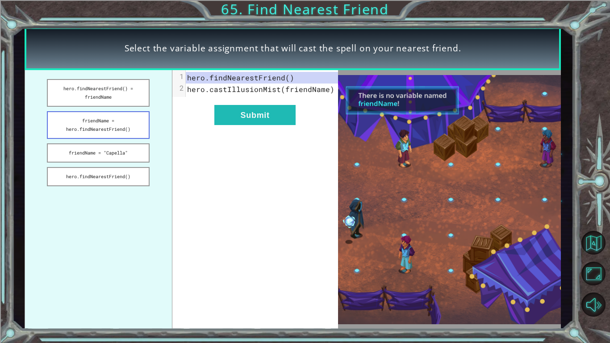
click at [136, 129] on button "friendName = hero.findNearestFriend()" at bounding box center [98, 125] width 103 height 28
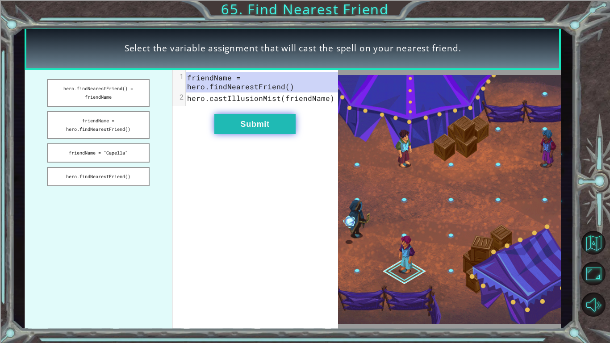
click at [259, 129] on button "Submit" at bounding box center [254, 124] width 81 height 20
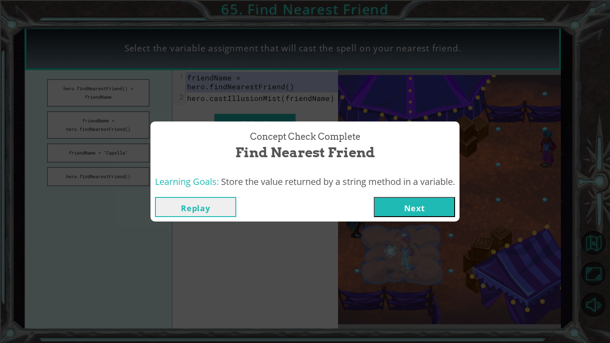
click at [427, 212] on button "Next" at bounding box center [414, 207] width 81 height 20
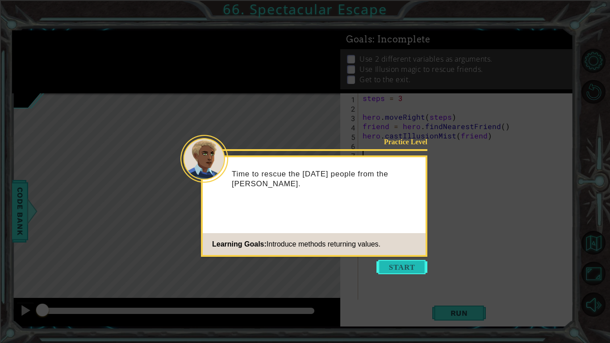
click at [412, 266] on button "Start" at bounding box center [401, 267] width 51 height 14
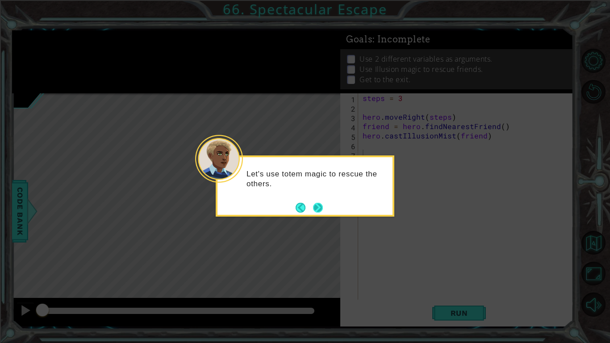
click at [317, 205] on button "Next" at bounding box center [318, 207] width 16 height 16
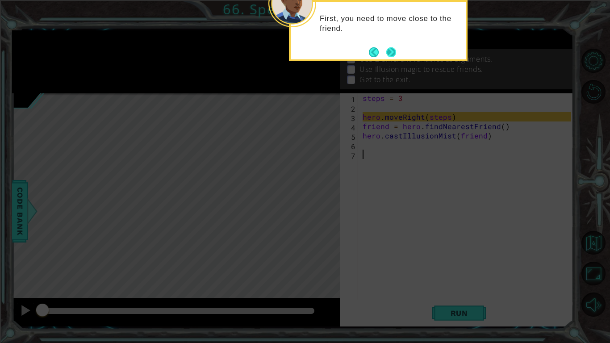
click at [392, 51] on button "Next" at bounding box center [391, 52] width 16 height 16
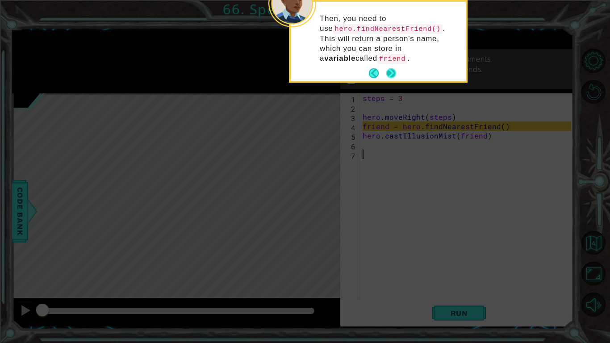
click at [390, 71] on button "Next" at bounding box center [391, 73] width 10 height 10
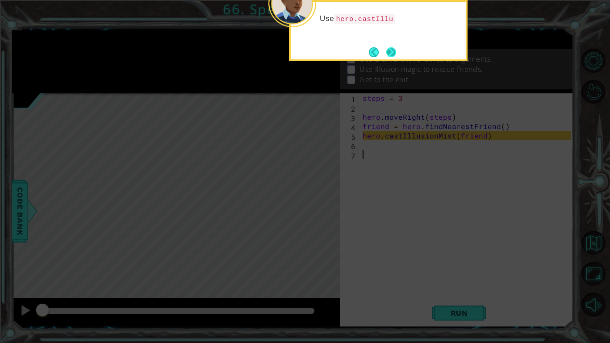
click at [390, 58] on button "Next" at bounding box center [391, 52] width 14 height 14
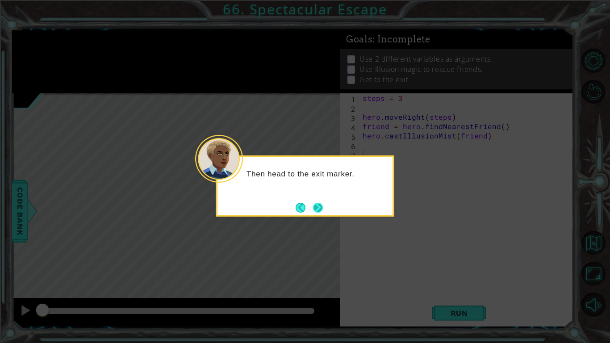
click at [321, 204] on button "Next" at bounding box center [318, 207] width 16 height 16
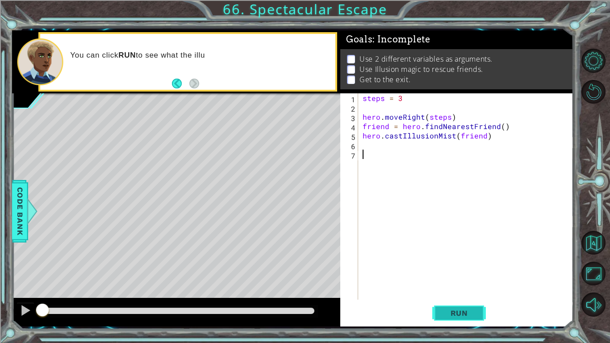
click at [446, 288] on span "Run" at bounding box center [458, 312] width 35 height 9
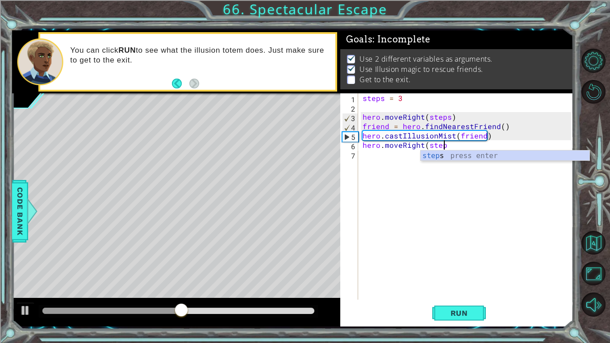
scroll to position [0, 5]
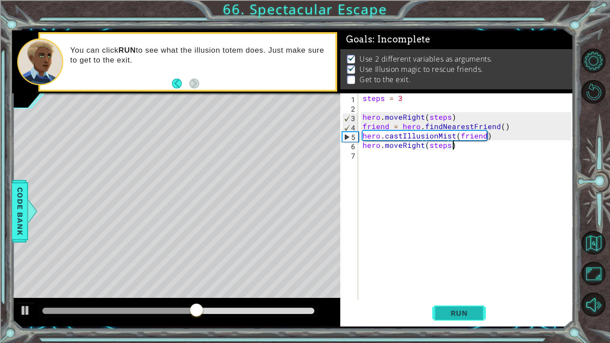
type textarea "hero.moveRight(steps)"
click at [448, 288] on span "Run" at bounding box center [458, 312] width 35 height 9
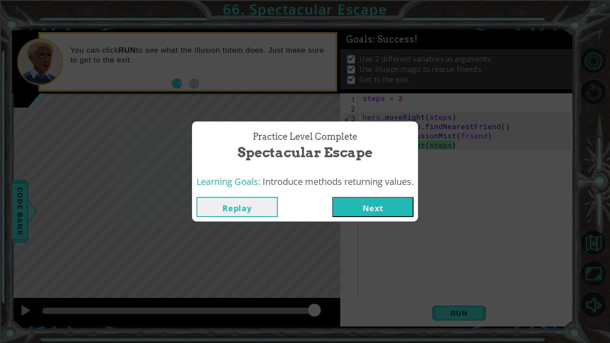
click at [378, 211] on button "Next" at bounding box center [372, 207] width 81 height 20
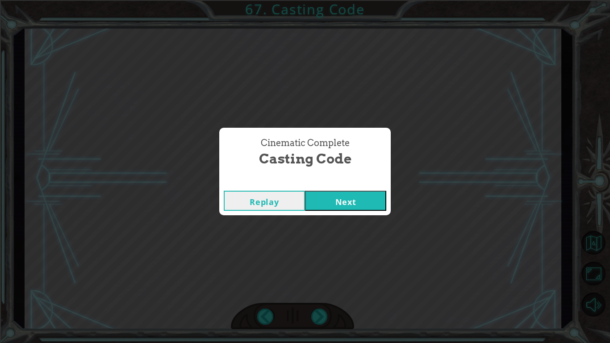
click at [336, 208] on button "Next" at bounding box center [345, 201] width 81 height 20
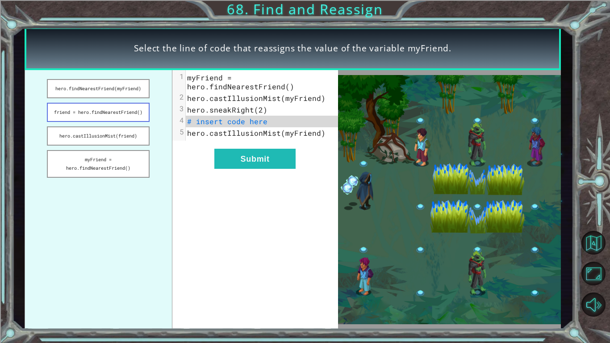
click at [131, 113] on button "friend = hero.findNearestFriend()" at bounding box center [98, 112] width 103 height 19
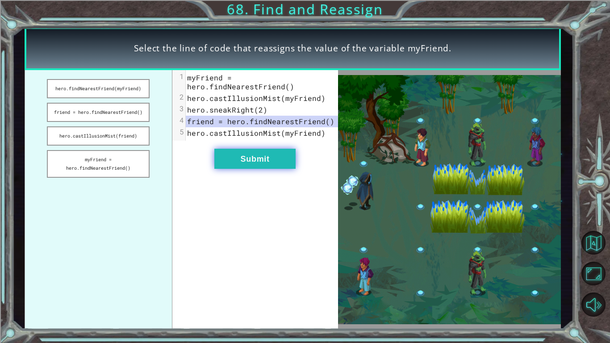
click at [258, 160] on button "Submit" at bounding box center [254, 159] width 81 height 20
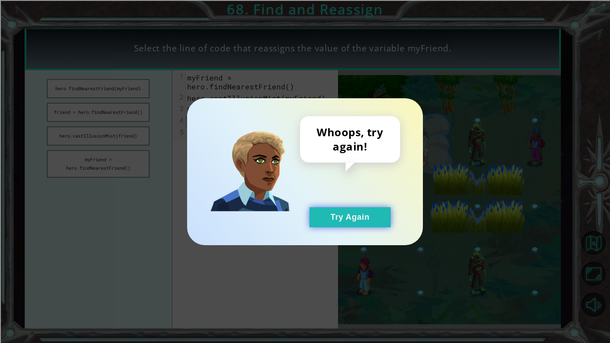
click at [348, 220] on button "Try Again" at bounding box center [349, 217] width 81 height 20
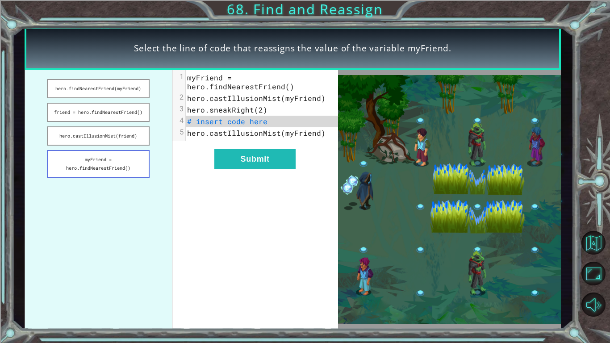
click at [135, 167] on button "myFriend = hero.findNearestFriend()" at bounding box center [98, 164] width 103 height 28
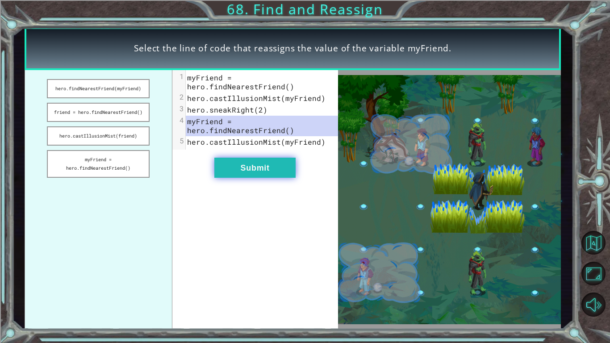
click at [263, 169] on button "Submit" at bounding box center [254, 168] width 81 height 20
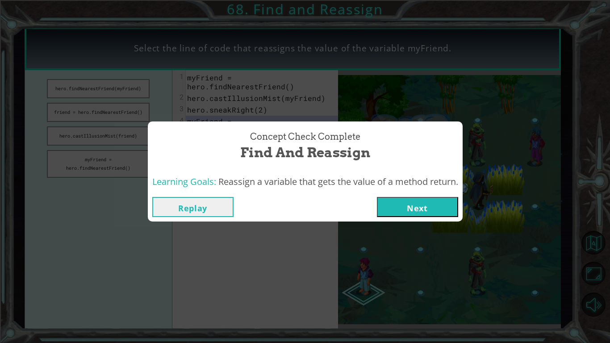
click at [434, 210] on button "Next" at bounding box center [417, 207] width 81 height 20
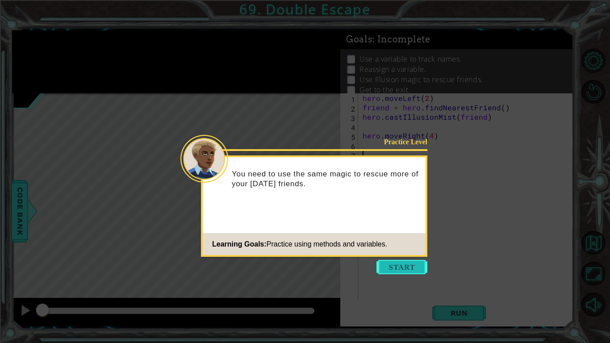
click at [408, 269] on button "Start" at bounding box center [401, 267] width 51 height 14
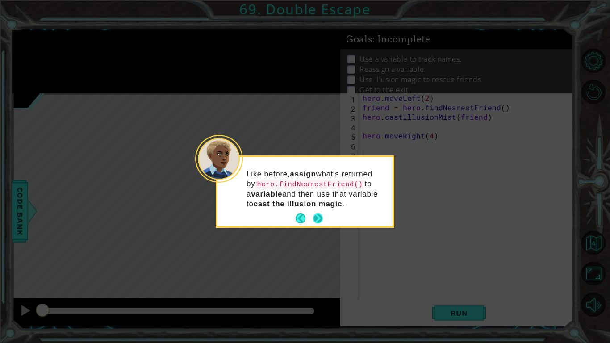
click at [321, 212] on button "Next" at bounding box center [318, 218] width 17 height 17
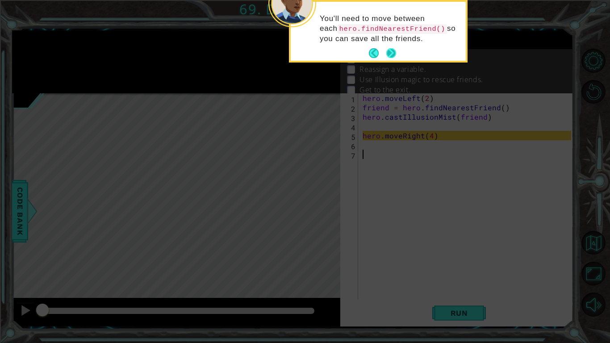
click at [388, 51] on button "Next" at bounding box center [390, 53] width 11 height 11
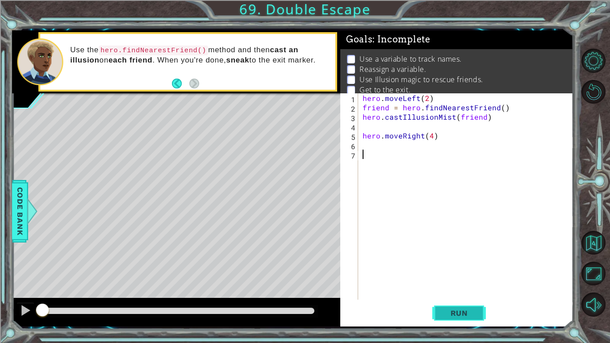
click at [447, 288] on button "Run" at bounding box center [459, 312] width 54 height 23
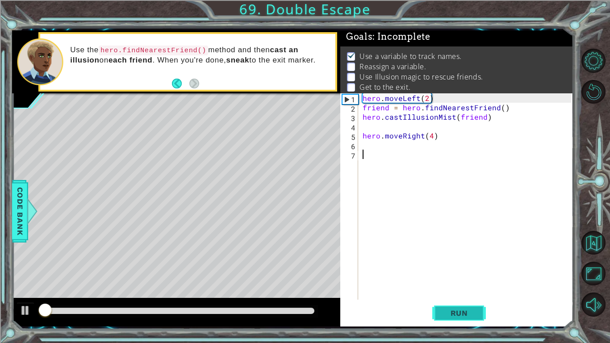
scroll to position [3, 0]
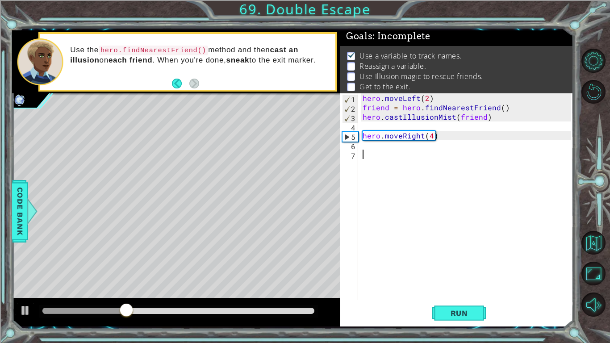
click at [373, 146] on div "hero . moveLeft ( 2 ) friend = hero . findNearestFriend ( ) hero . castIllusion…" at bounding box center [468, 205] width 215 height 225
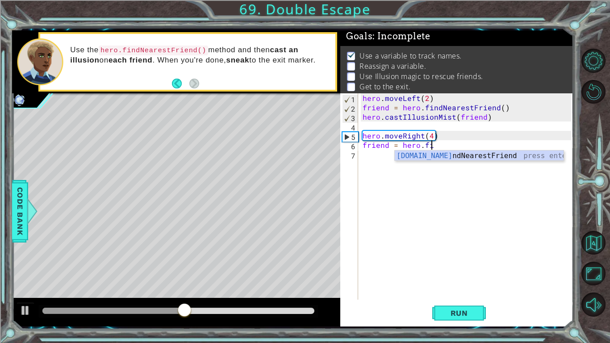
type textarea "friend = hero.fin"
click at [449, 156] on div "hero.fin dNearestFriend press enter" at bounding box center [478, 166] width 169 height 32
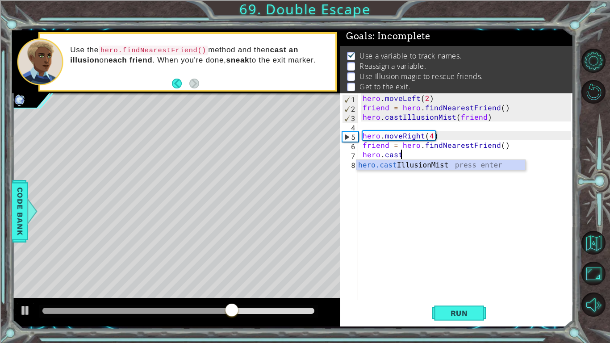
scroll to position [0, 2]
click at [443, 165] on div "hero.cast IllusionMist press enter" at bounding box center [440, 176] width 169 height 32
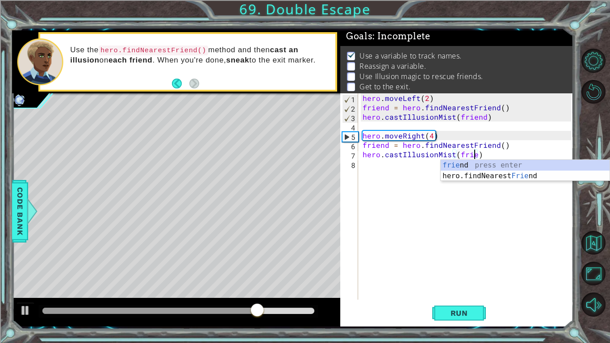
type textarea "hero.castIllusionMist(friend)"
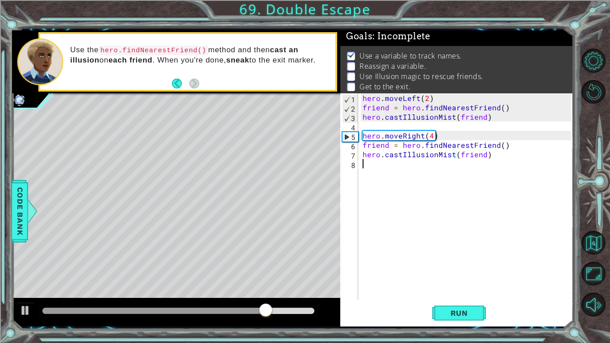
click at [394, 170] on div "hero . moveLeft ( 2 ) friend = hero . findNearestFriend ( ) hero . castIllusion…" at bounding box center [468, 205] width 215 height 225
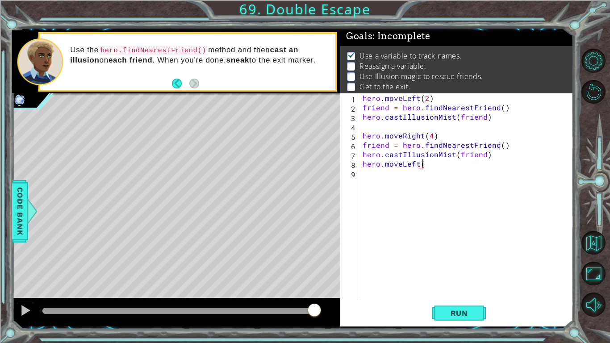
scroll to position [0, 4]
type textarea "hero.moveLeft(2)"
click at [400, 179] on div "hero . moveLeft ( 2 ) friend = hero . findNearestFriend ( ) hero . castIllusion…" at bounding box center [468, 205] width 215 height 225
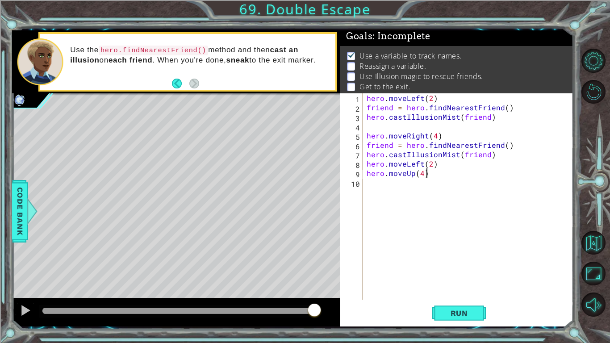
scroll to position [0, 3]
type textarea "hero.moveUp(4)"
click at [458, 288] on button "Run" at bounding box center [459, 312] width 54 height 23
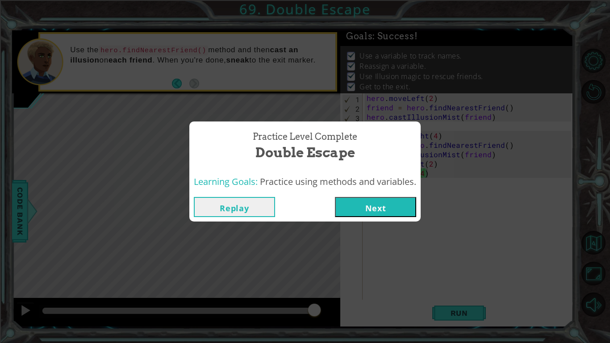
click at [405, 212] on button "Next" at bounding box center [375, 207] width 81 height 20
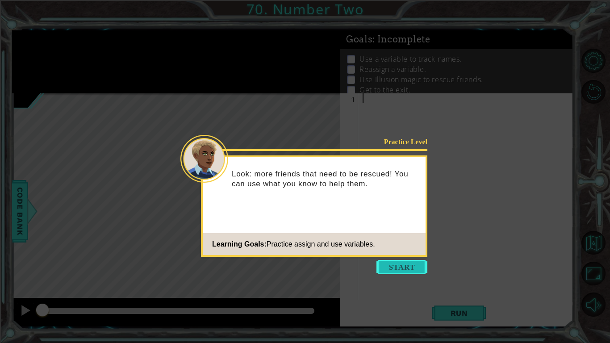
click at [396, 267] on button "Start" at bounding box center [401, 267] width 51 height 14
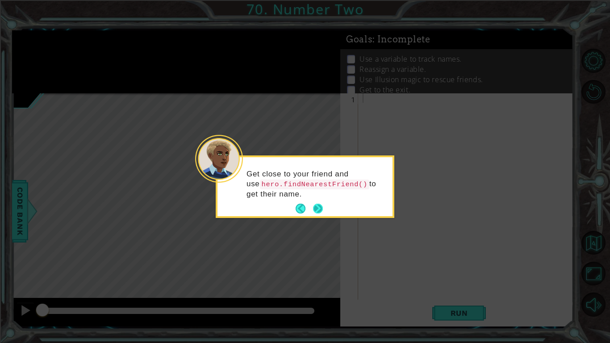
click at [317, 204] on button "Next" at bounding box center [317, 208] width 11 height 11
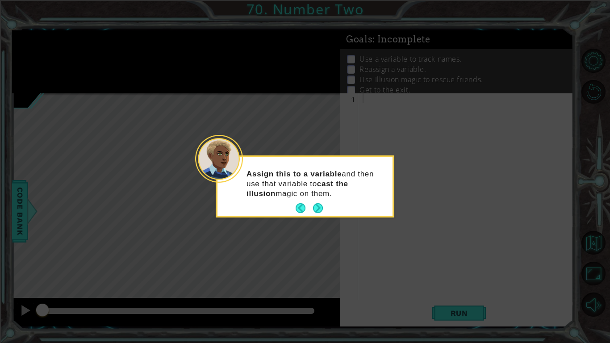
click at [317, 204] on button "Next" at bounding box center [318, 208] width 16 height 16
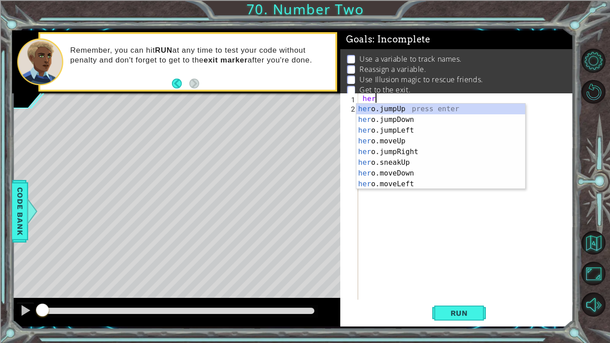
type textarea "h"
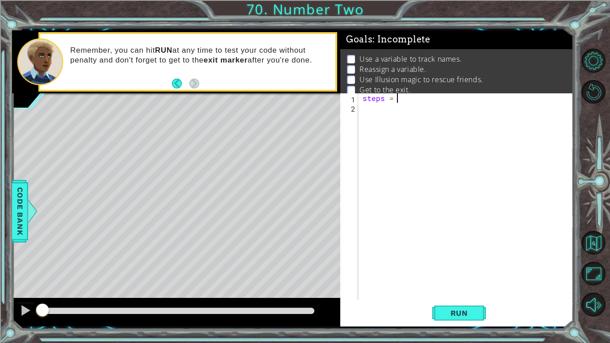
type textarea "steps = 2"
click at [386, 116] on div "steps = 2" at bounding box center [468, 205] width 215 height 225
type textarea "hero.moveRight(steps)"
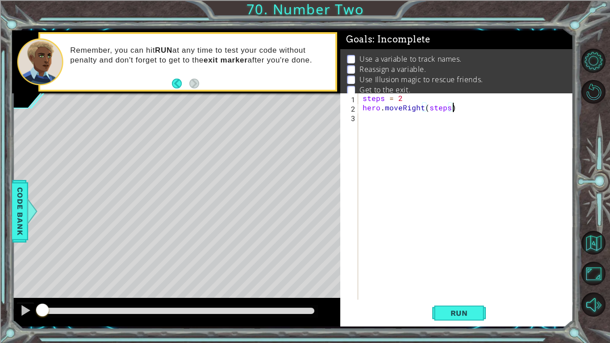
scroll to position [0, 0]
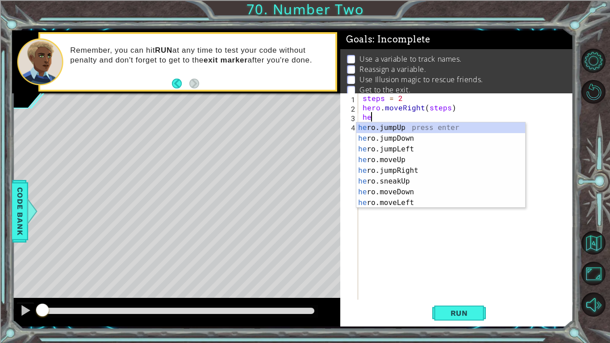
type textarea "h"
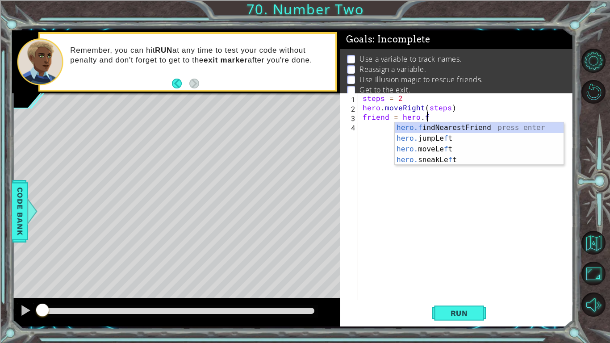
scroll to position [0, 4]
click at [455, 125] on div "hero.f indNearest F r i end press enter" at bounding box center [478, 138] width 169 height 32
type textarea "friend = hero.findNearestFriend()"
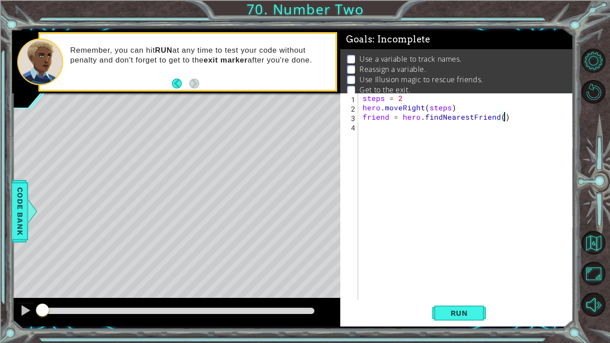
click at [456, 128] on div "steps = 2 hero . moveRight ( steps ) friend = hero . findNearestFriend ( )" at bounding box center [468, 205] width 215 height 225
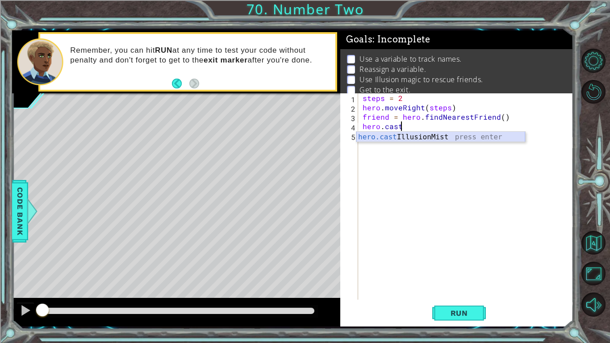
click at [452, 135] on div "hero.cast IllusionMist press enter" at bounding box center [440, 148] width 169 height 32
type textarea "hero.castIllusionMist(friend)"
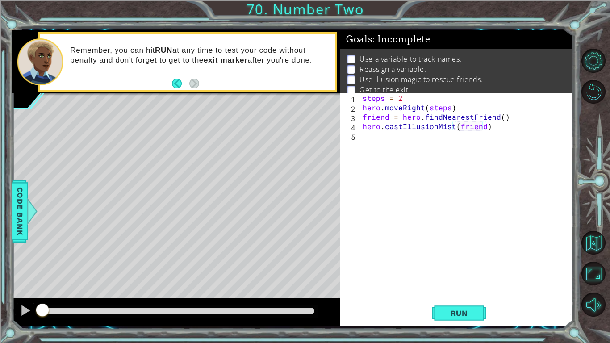
click at [471, 144] on div "steps = 2 hero . moveRight ( steps ) friend = hero . findNearestFriend ( ) hero…" at bounding box center [468, 205] width 215 height 225
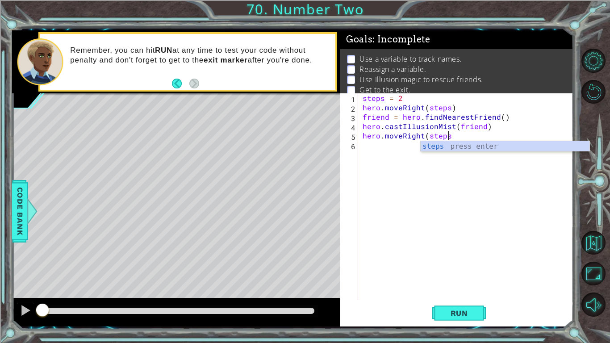
scroll to position [0, 5]
type textarea "hero.moveRight(steps)"
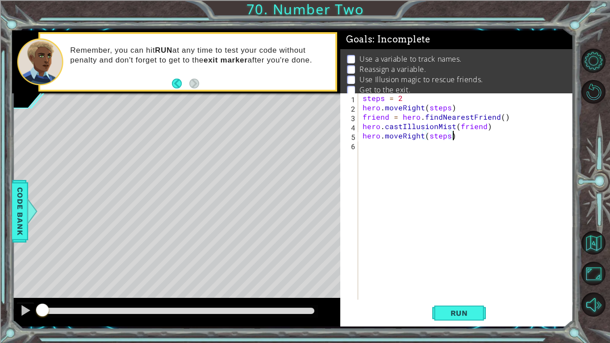
click at [430, 154] on div "steps = 2 hero . moveRight ( steps ) friend = hero . findNearestFriend ( ) hero…" at bounding box center [468, 205] width 215 height 225
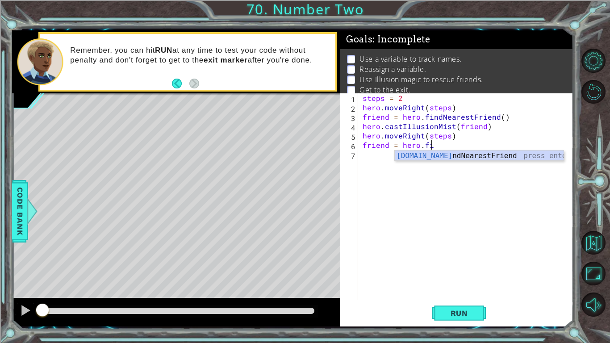
scroll to position [0, 4]
type textarea "friend = hero.f"
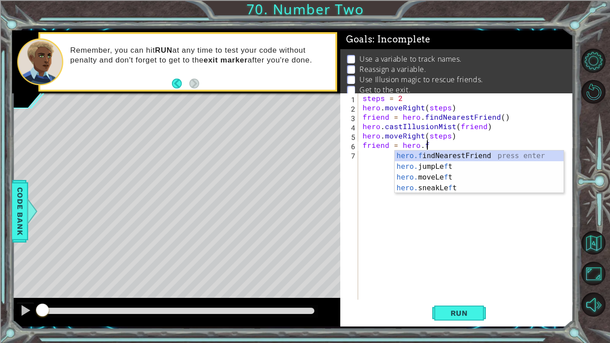
click at [431, 153] on div "hero.f indNearestFriend press enter hero. jumpLe f t press enter hero. moveLe f…" at bounding box center [478, 182] width 169 height 64
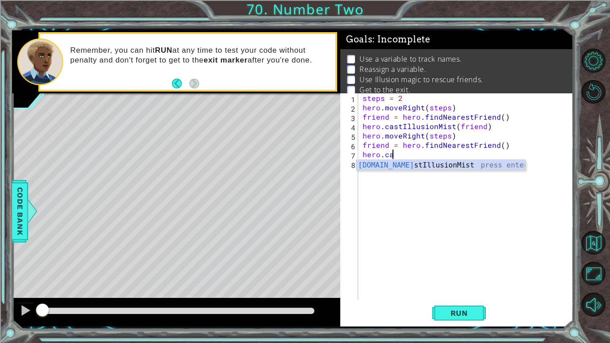
scroll to position [0, 1]
click at [447, 166] on div "[DOMAIN_NAME] stIllusionMist press enter" at bounding box center [440, 176] width 169 height 32
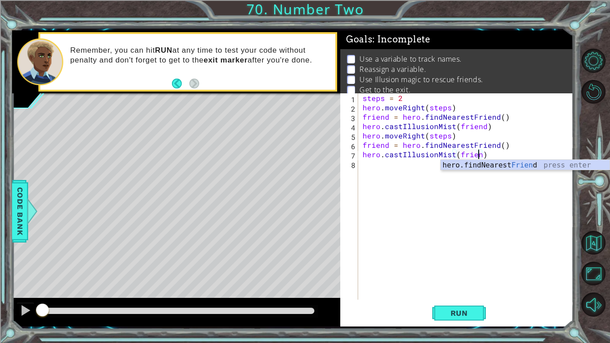
type textarea "hero.castIllusionMist(friend)"
click at [392, 170] on div "steps = 2 hero . moveRight ( steps ) friend = hero . findNearestFriend ( ) hero…" at bounding box center [468, 205] width 215 height 225
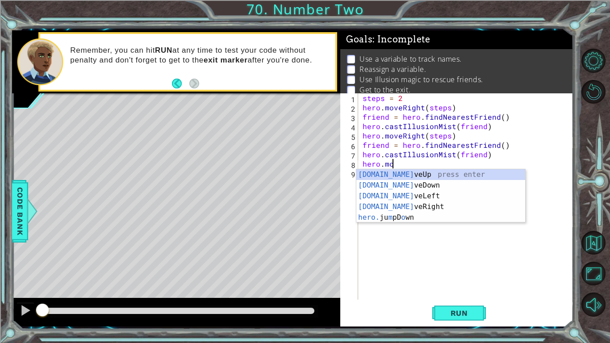
scroll to position [0, 1]
click at [401, 203] on div "[DOMAIN_NAME] veUp press enter [DOMAIN_NAME] veDown press enter [DOMAIN_NAME] v…" at bounding box center [440, 206] width 169 height 75
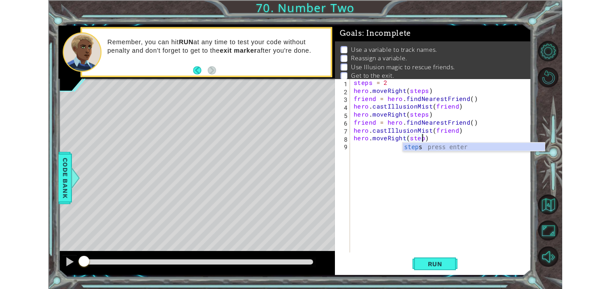
scroll to position [0, 5]
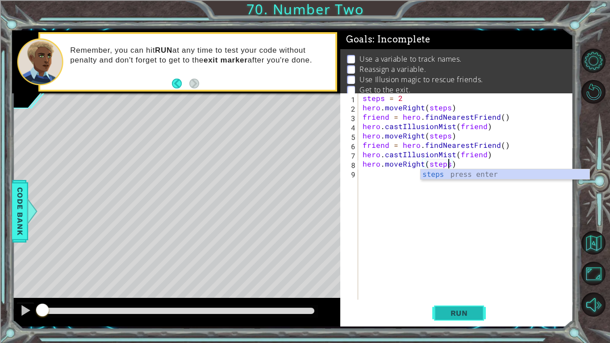
type textarea "hero.moveRight(steps)"
click at [456, 288] on span "Run" at bounding box center [458, 312] width 35 height 9
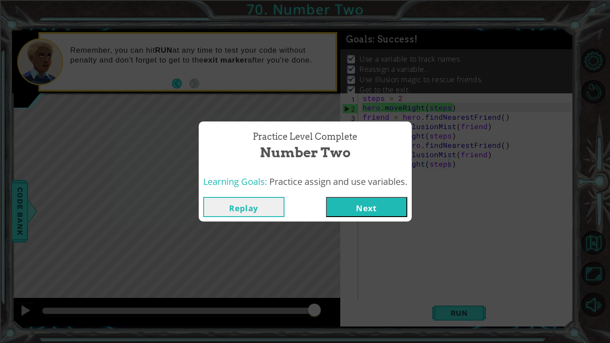
click at [370, 203] on button "Next" at bounding box center [366, 207] width 81 height 20
